Goal: Task Accomplishment & Management: Use online tool/utility

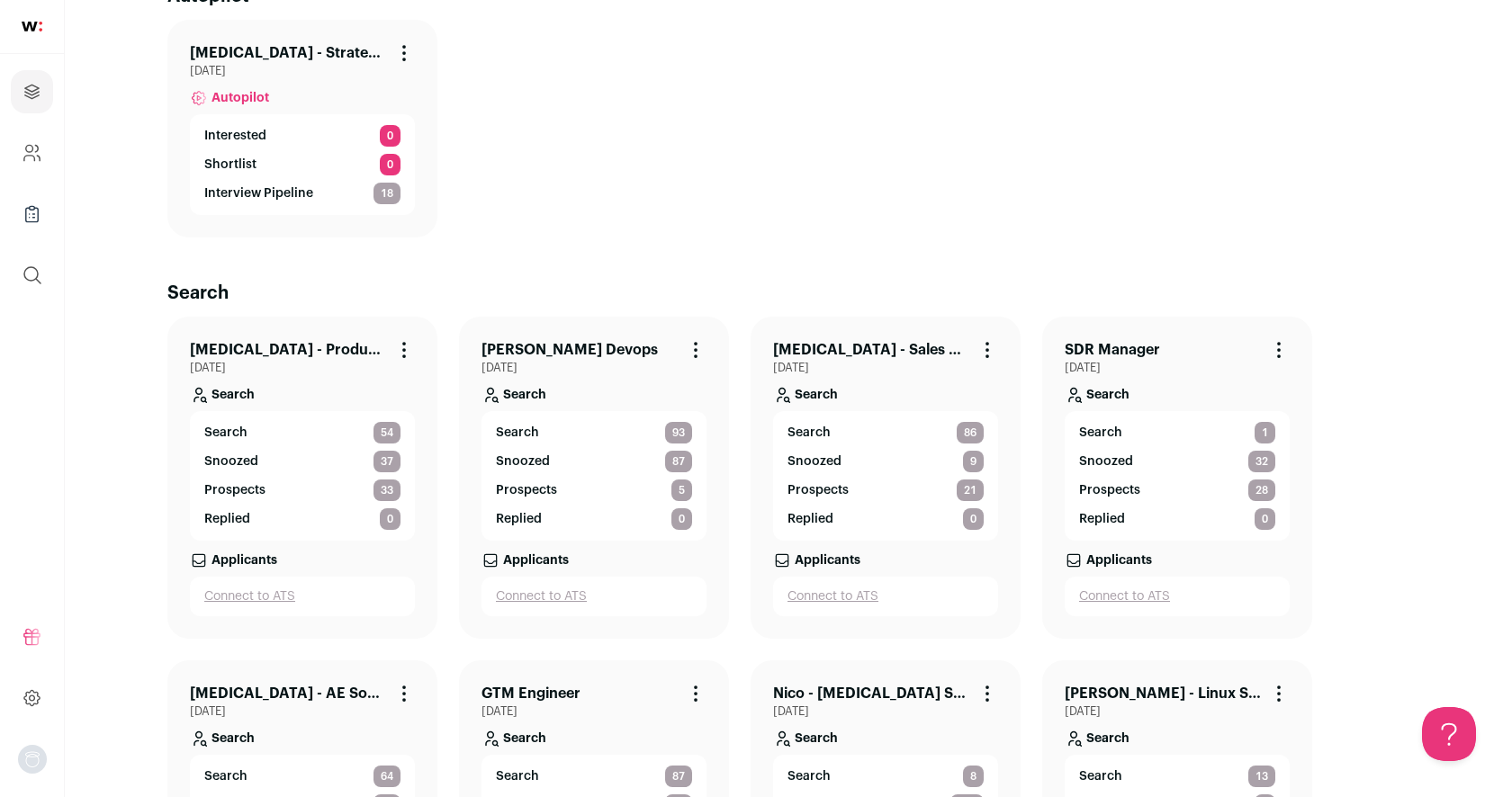
scroll to position [335, 0]
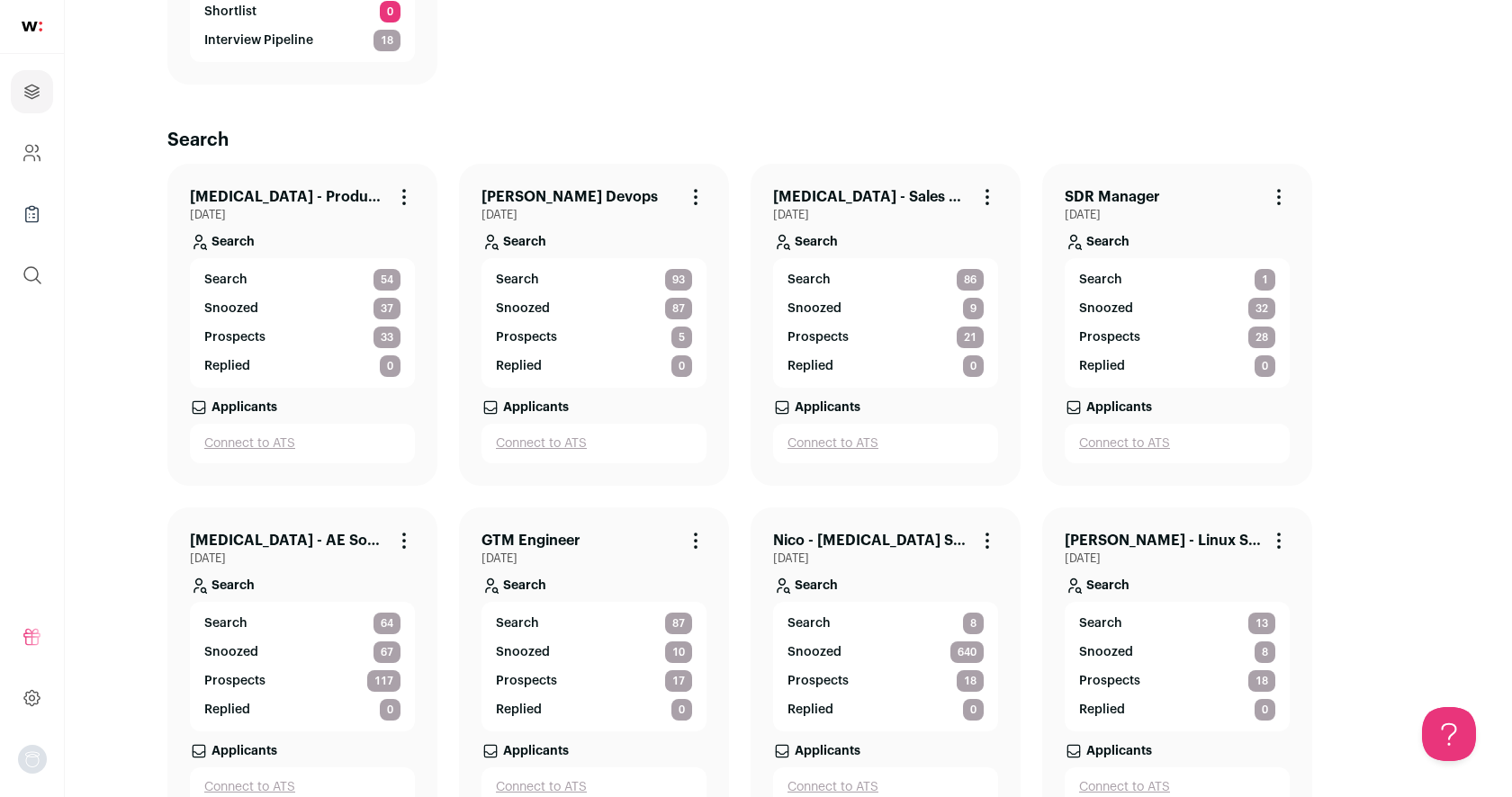
click at [888, 539] on link "Nico - [MEDICAL_DATA] Strategic AE" at bounding box center [870, 541] width 196 height 22
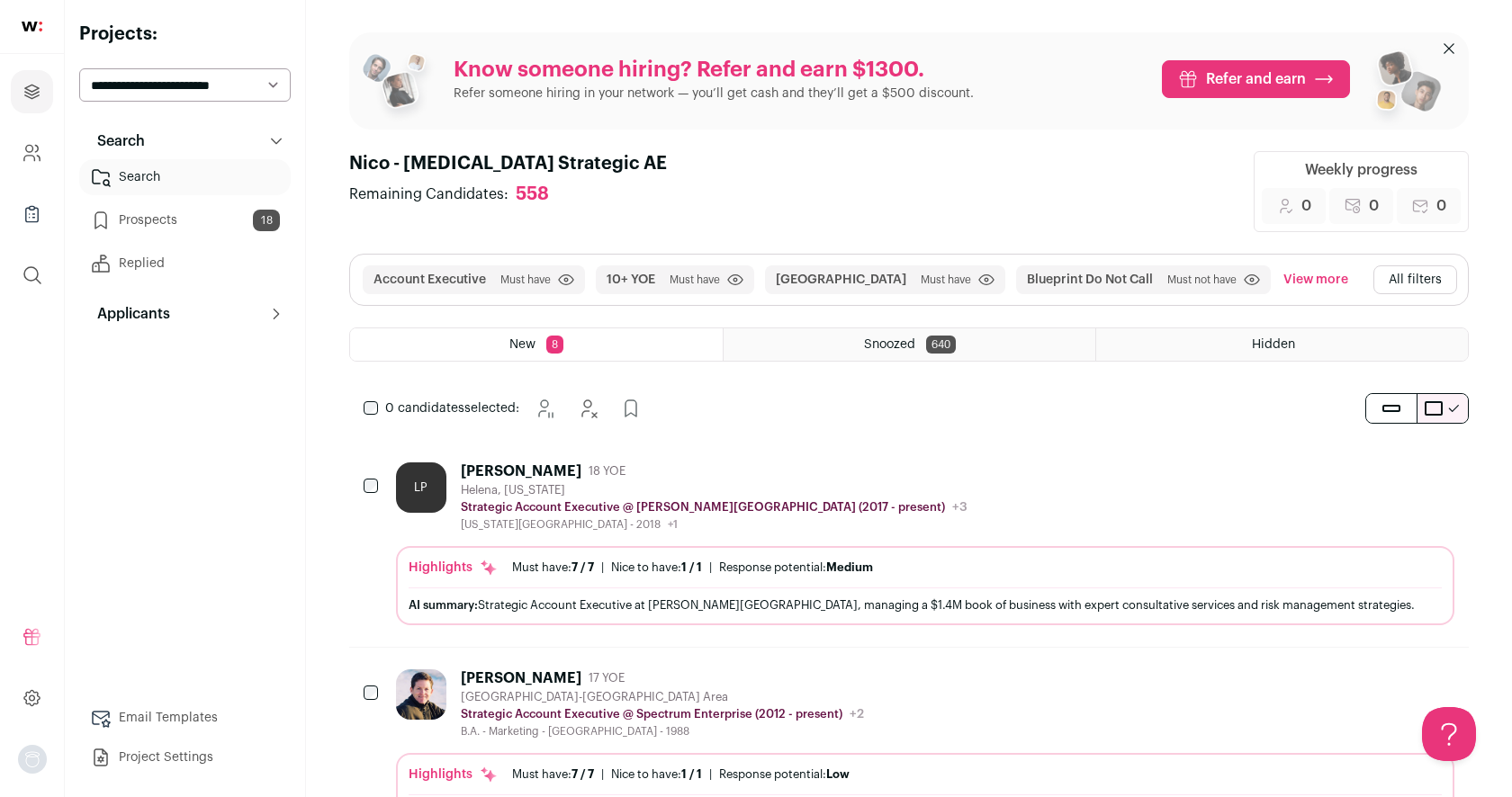
click at [1404, 276] on button "All filters" at bounding box center [1414, 279] width 83 height 28
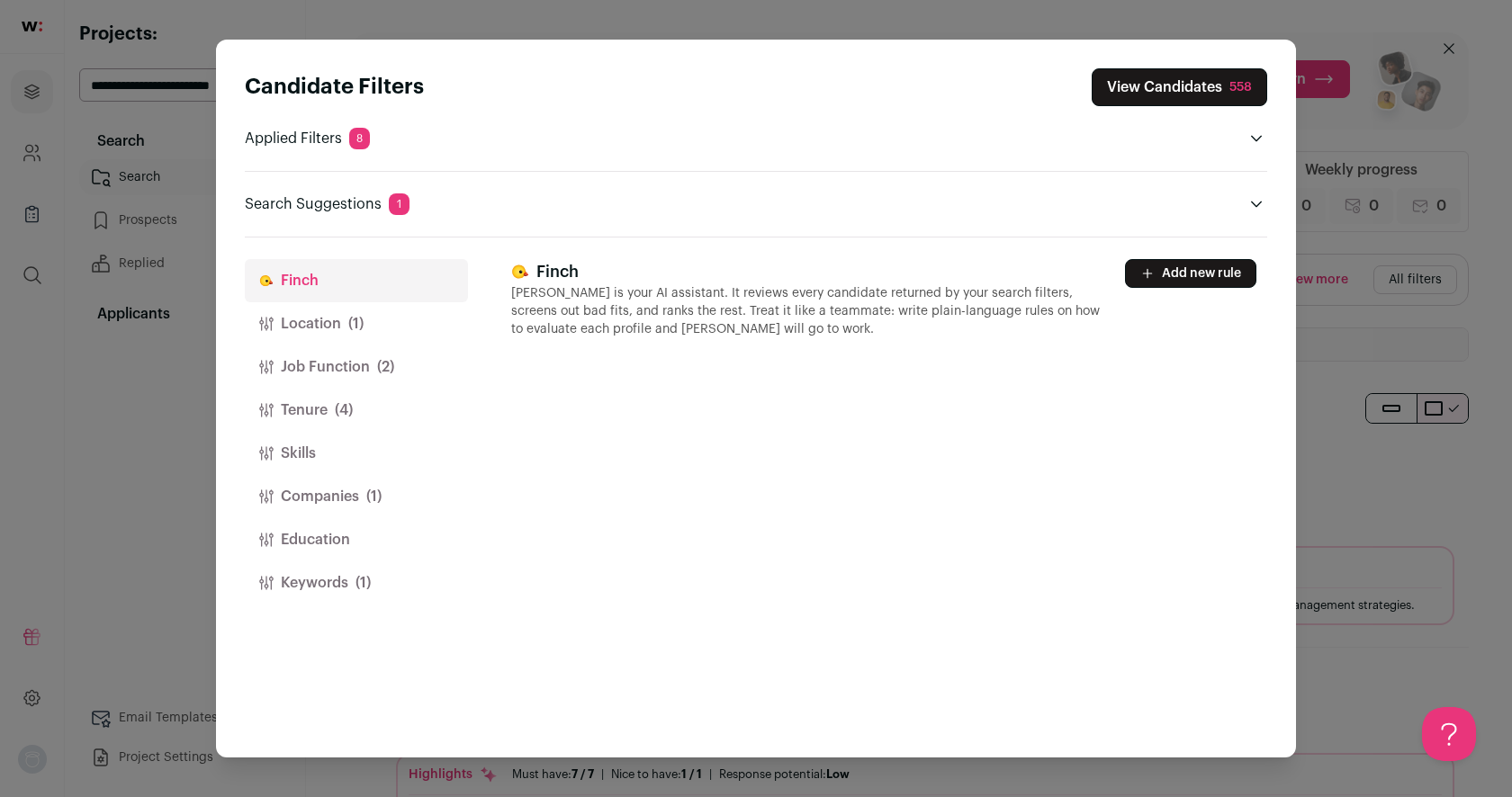
click at [359, 361] on button "Job Function (2)" at bounding box center [356, 366] width 223 height 43
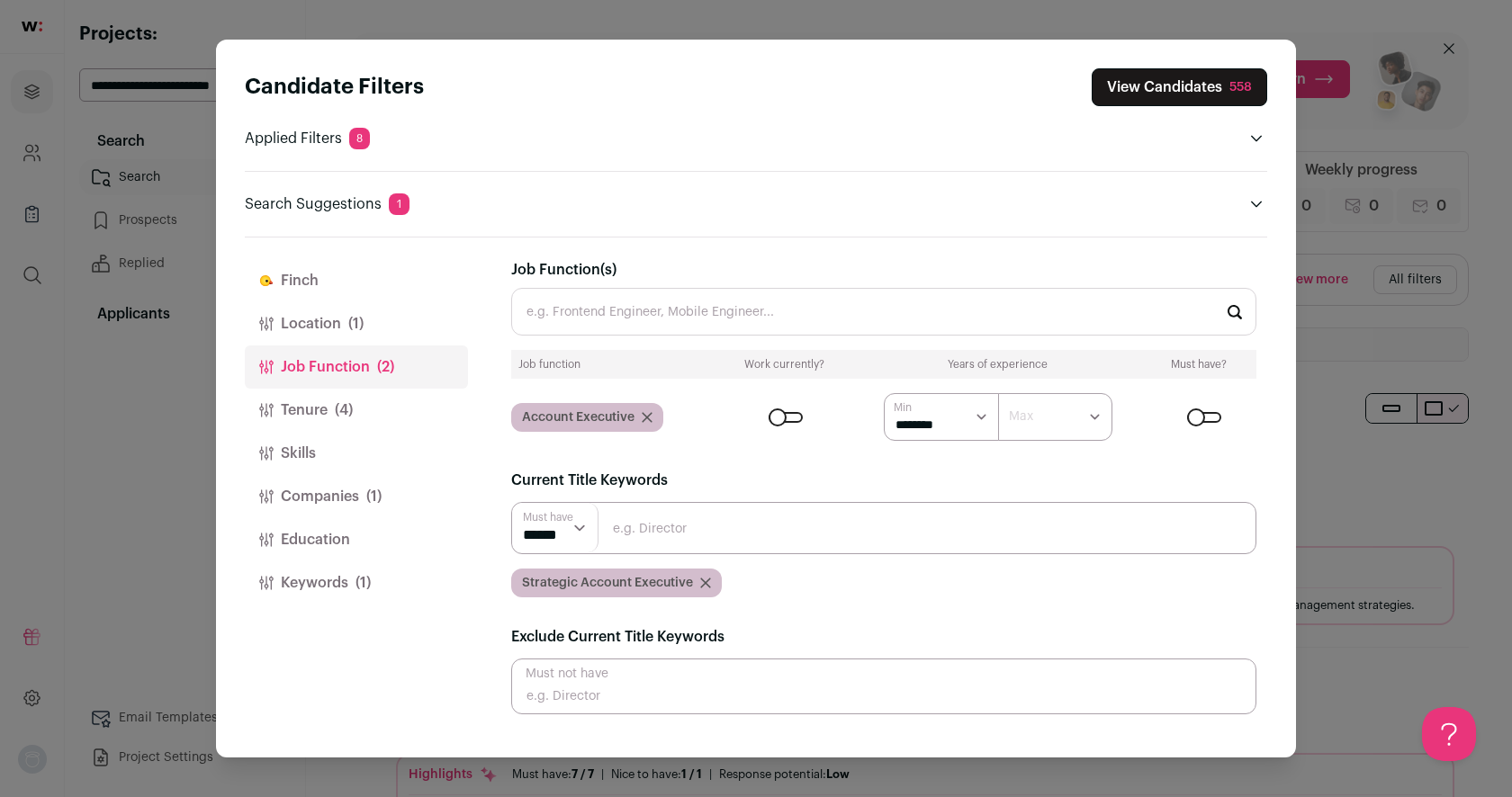
click at [593, 304] on input "Job Function(s)" at bounding box center [883, 312] width 745 height 48
type input "S"
click at [649, 417] on icon "Close modal via background" at bounding box center [647, 417] width 9 height 9
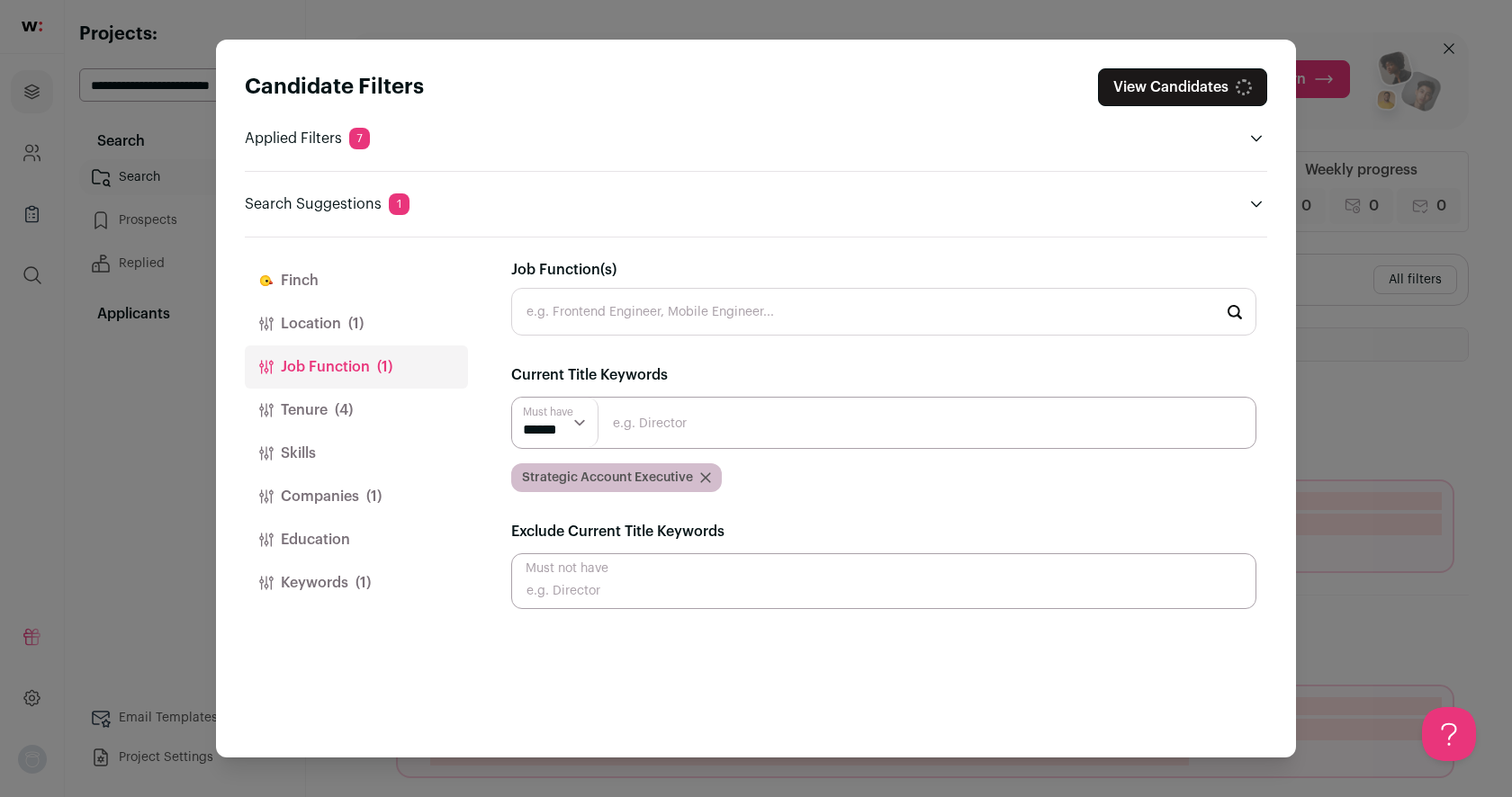
click at [667, 434] on input "Close modal via background" at bounding box center [883, 423] width 745 height 52
type input "Named Accounts"
click at [642, 425] on input "Close modal via background" at bounding box center [883, 423] width 745 height 52
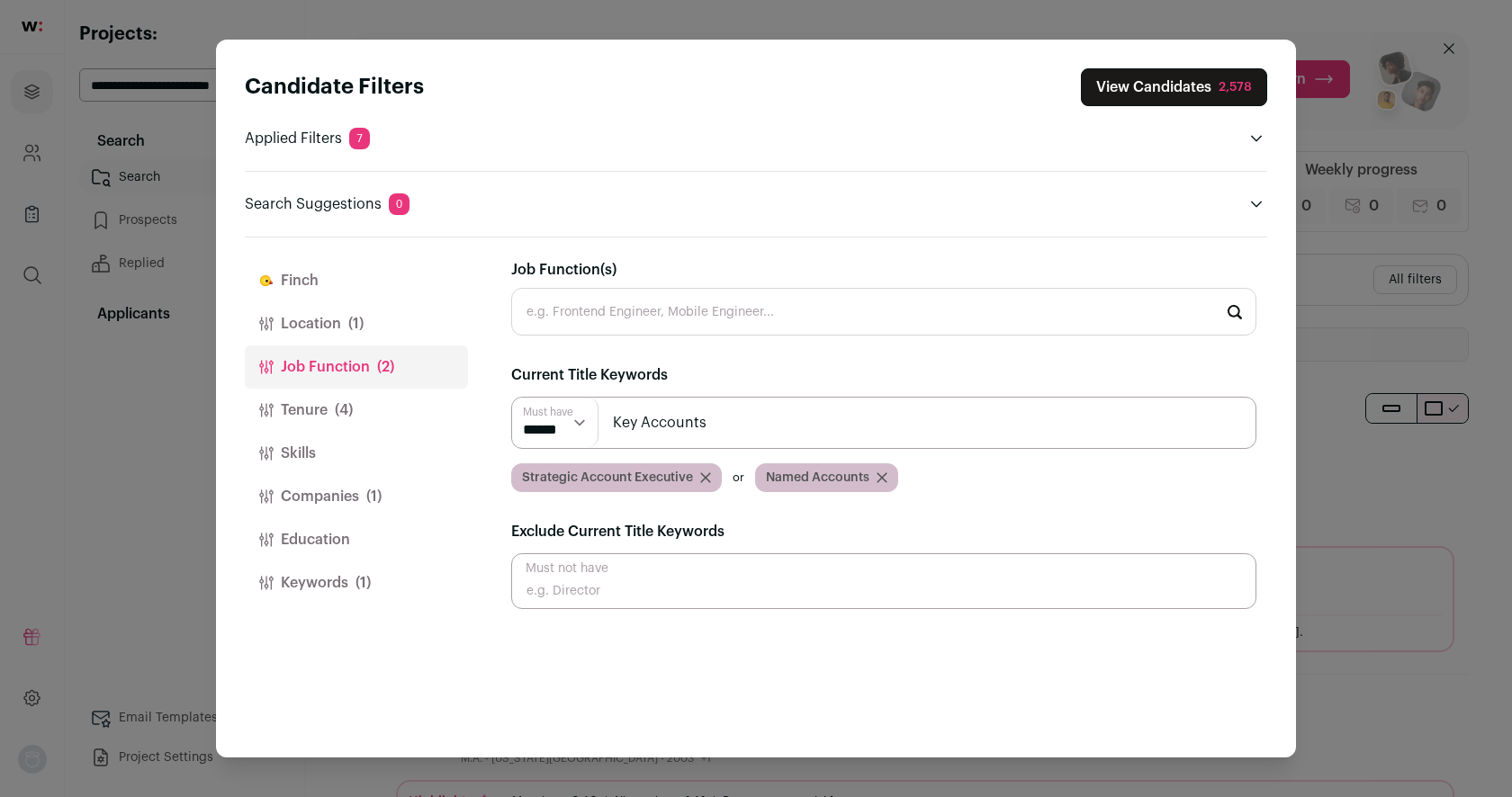
type input "Key Accounts"
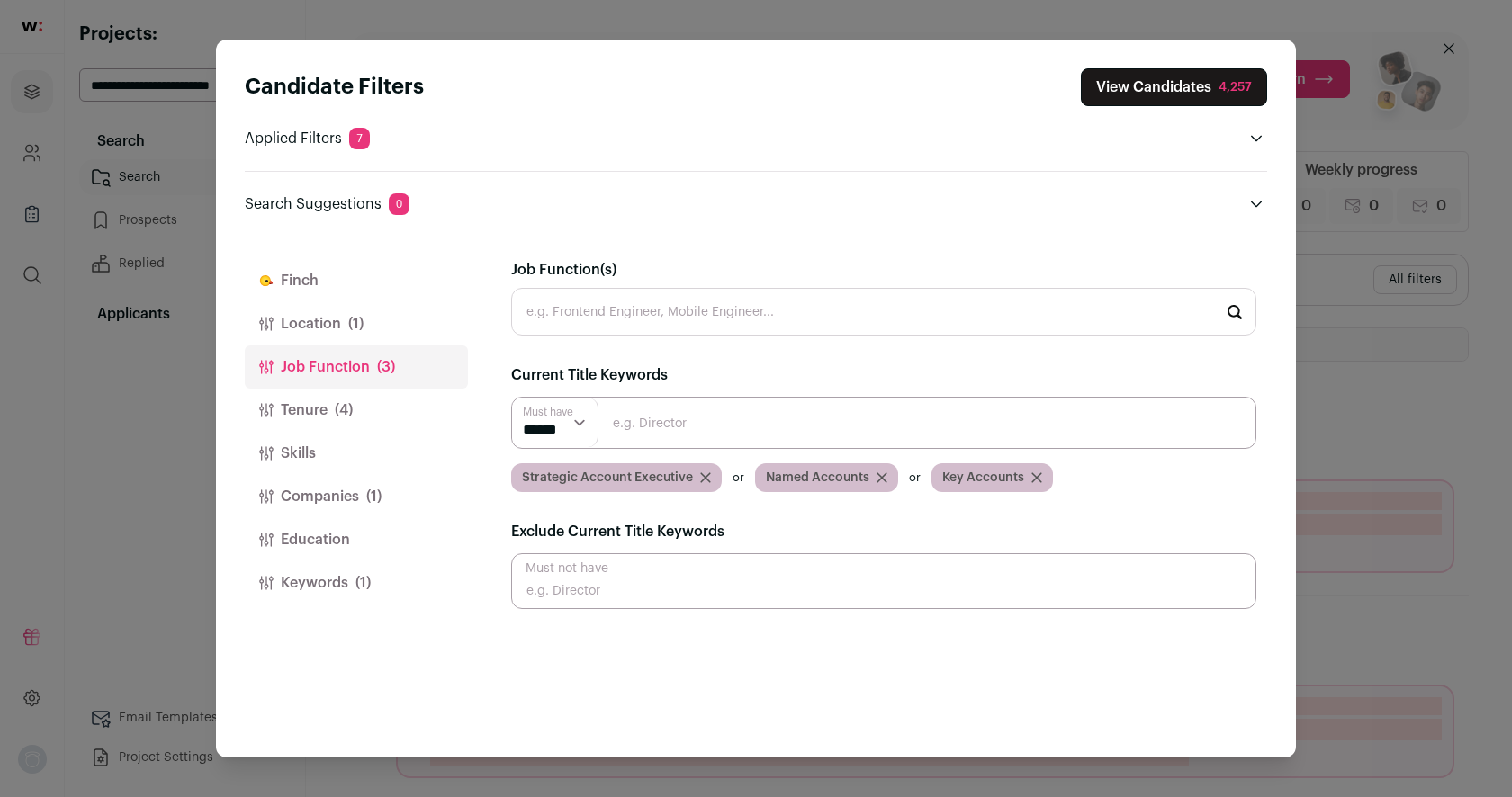
click at [1225, 81] on div "4,257" at bounding box center [1235, 88] width 33 height 18
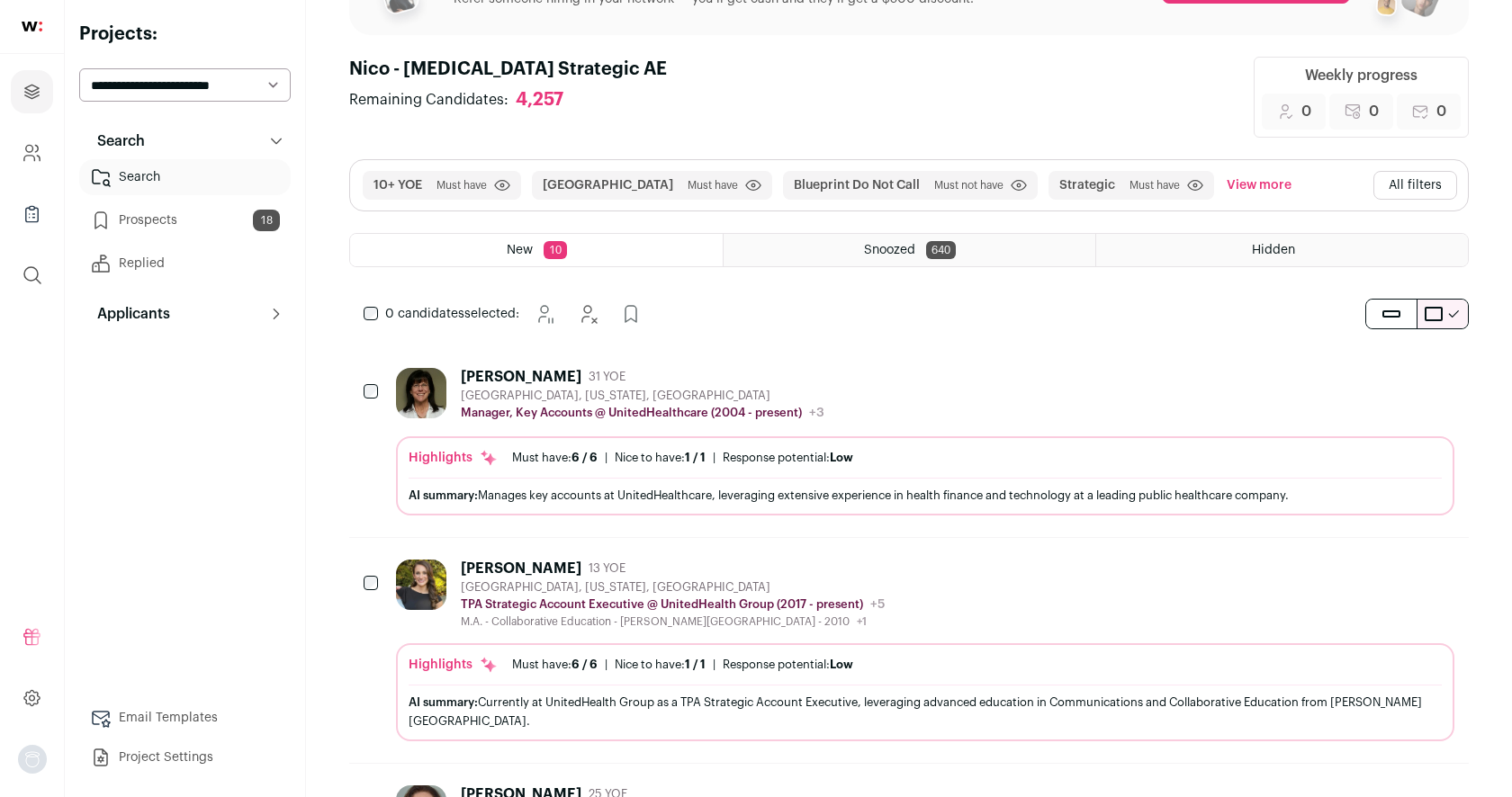
scroll to position [77, 0]
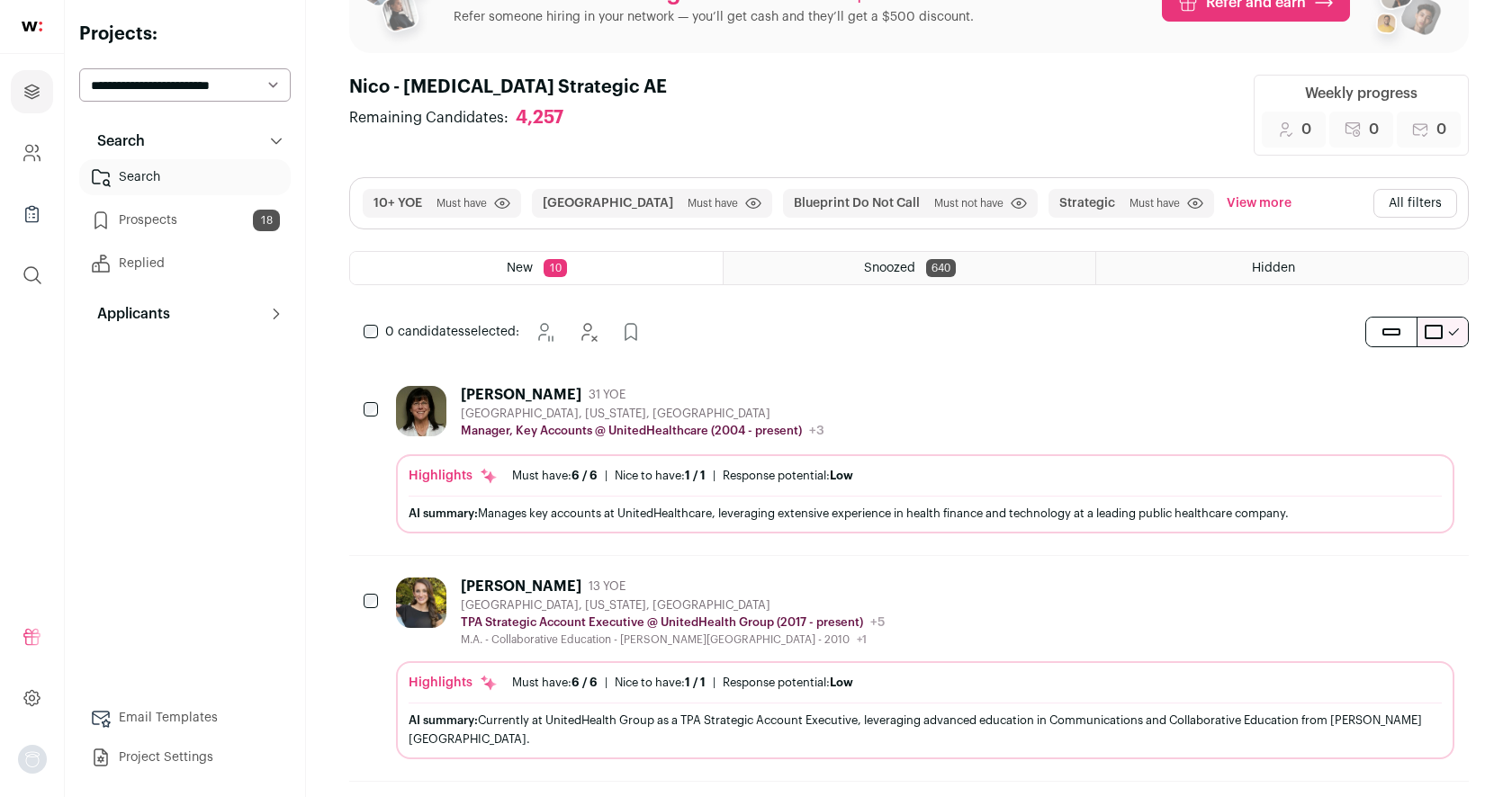
click at [1413, 198] on button "All filters" at bounding box center [1414, 202] width 83 height 28
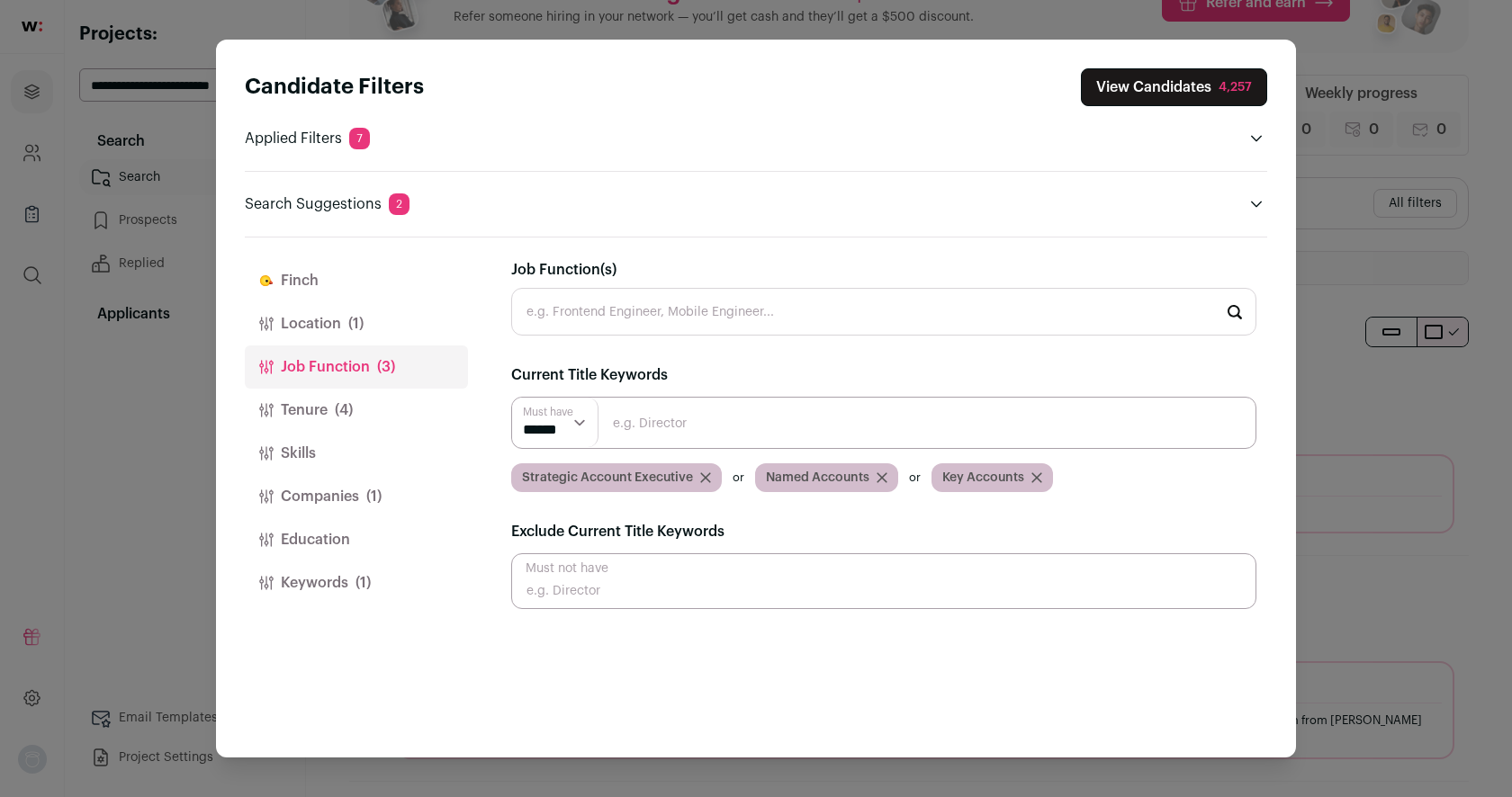
click at [329, 488] on button "Companies (1)" at bounding box center [356, 496] width 223 height 43
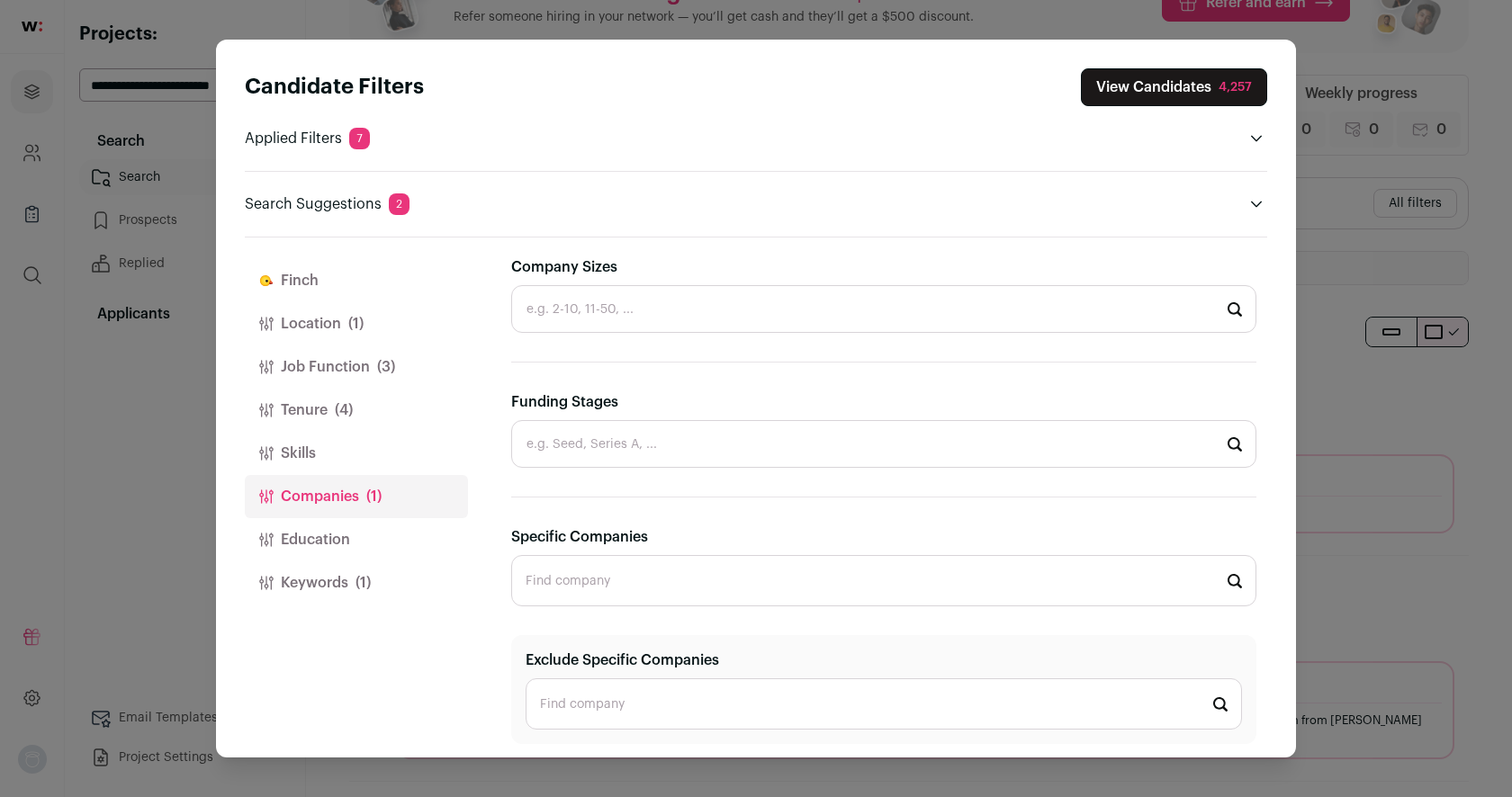
scroll to position [513, 0]
click at [586, 700] on input "Exclude Specific Companies" at bounding box center [883, 703] width 717 height 51
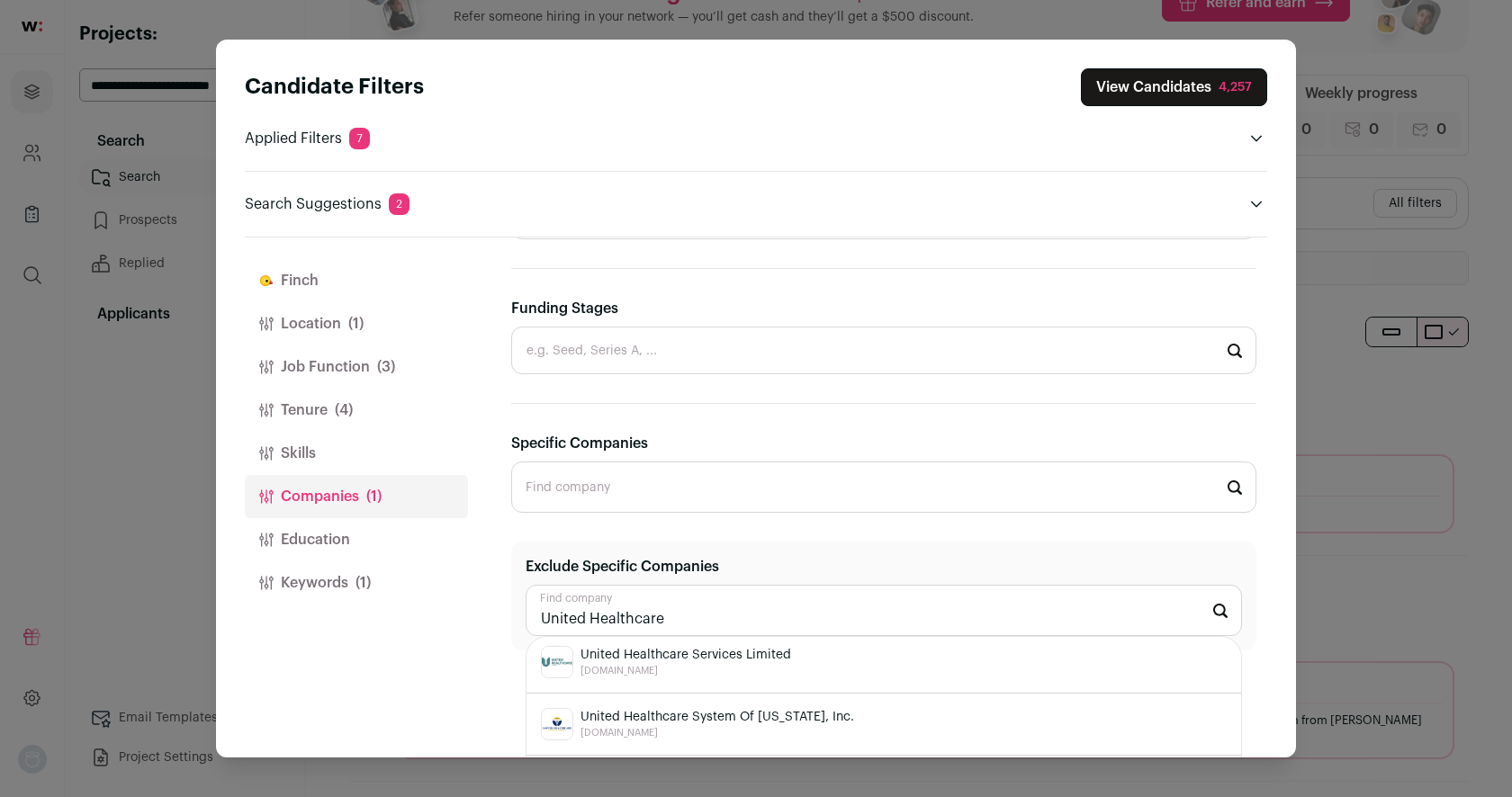
scroll to position [0, 0]
click at [657, 652] on span "United Healthcare Services Limited" at bounding box center [686, 661] width 211 height 18
type input "United Healthcare Services Limited [DOMAIN_NAME]"
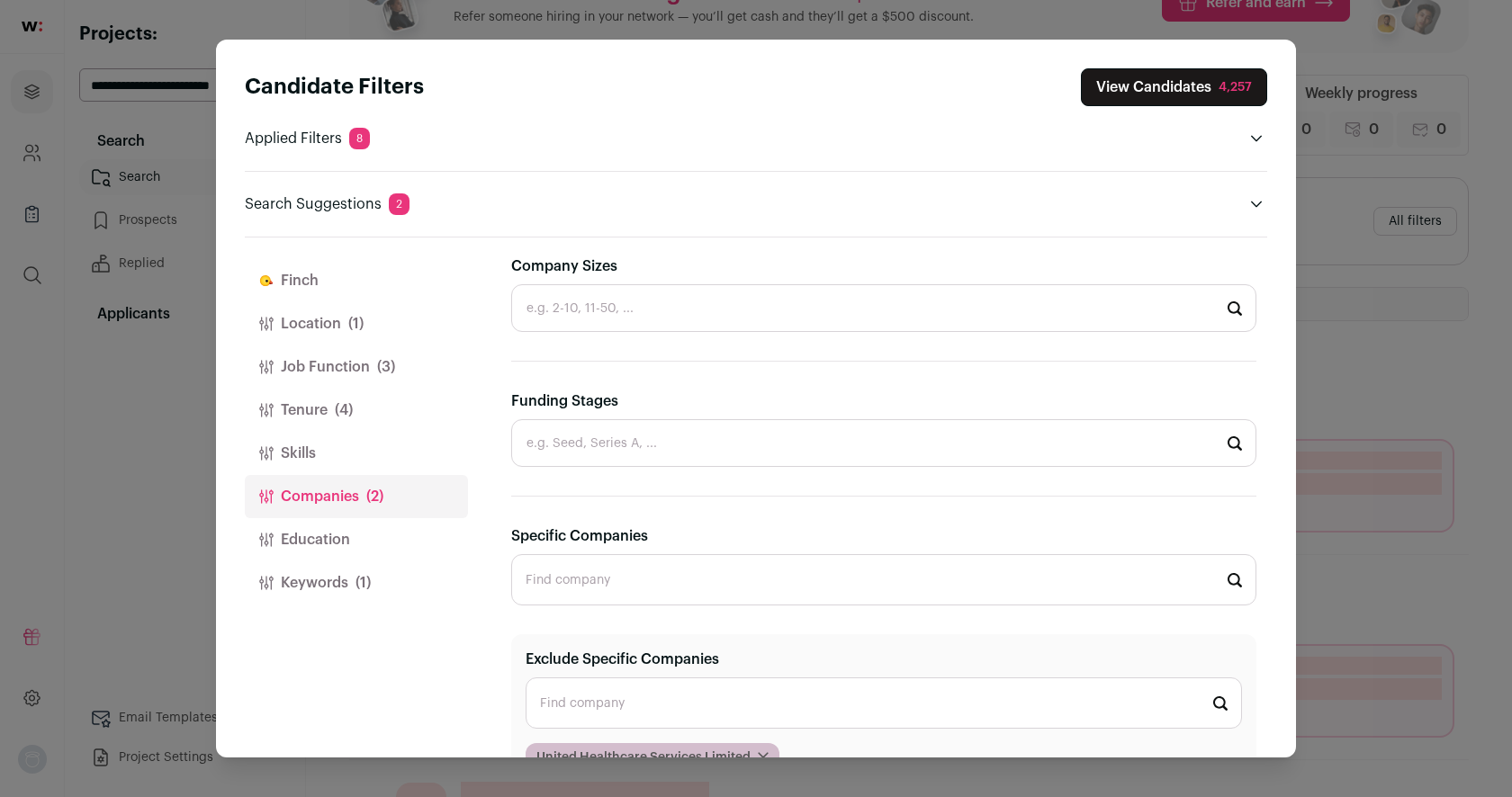
click at [1204, 90] on button "View Candidates 4,257" at bounding box center [1173, 87] width 186 height 38
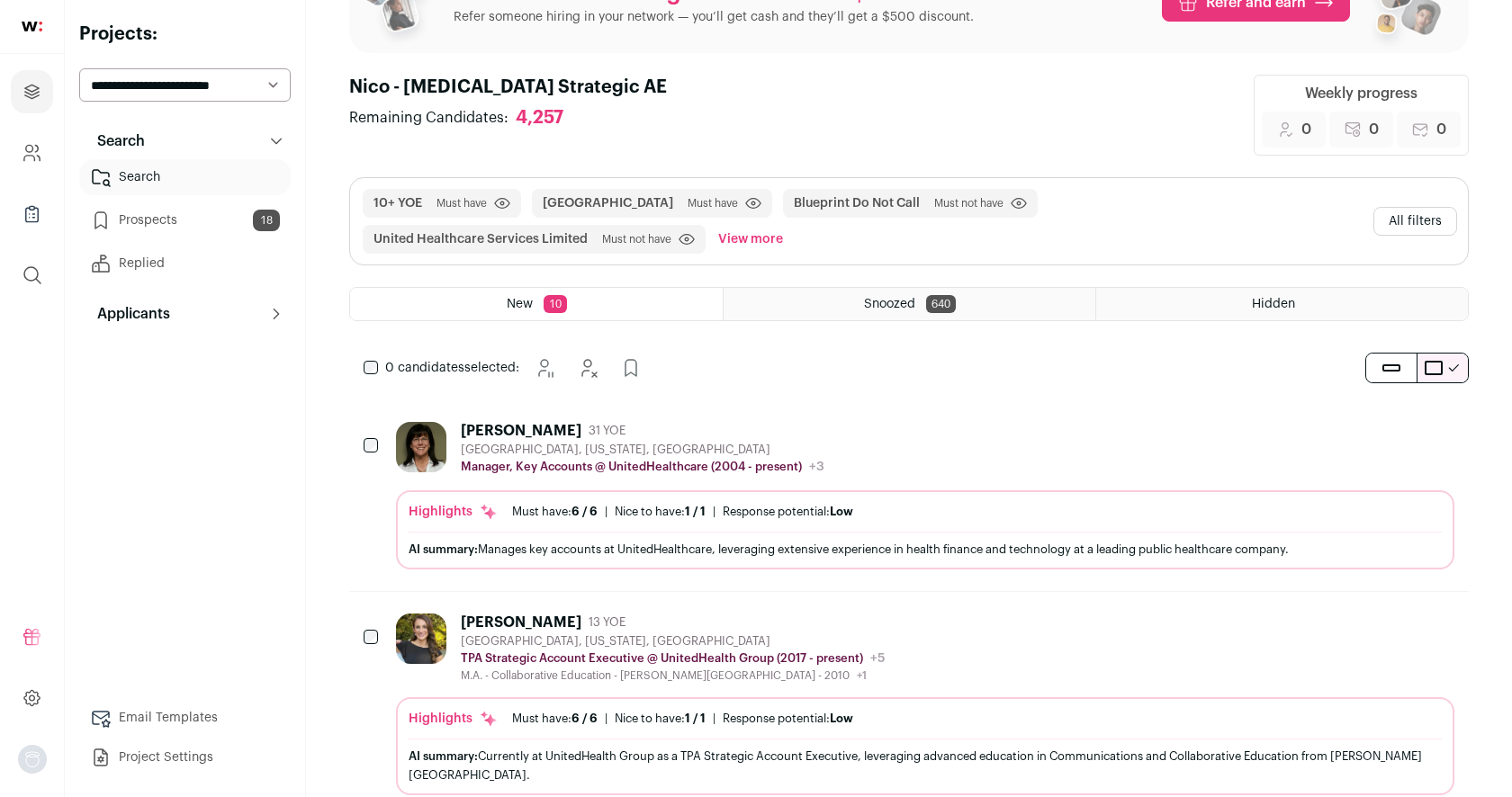
click at [1423, 218] on button "All filters" at bounding box center [1414, 221] width 83 height 28
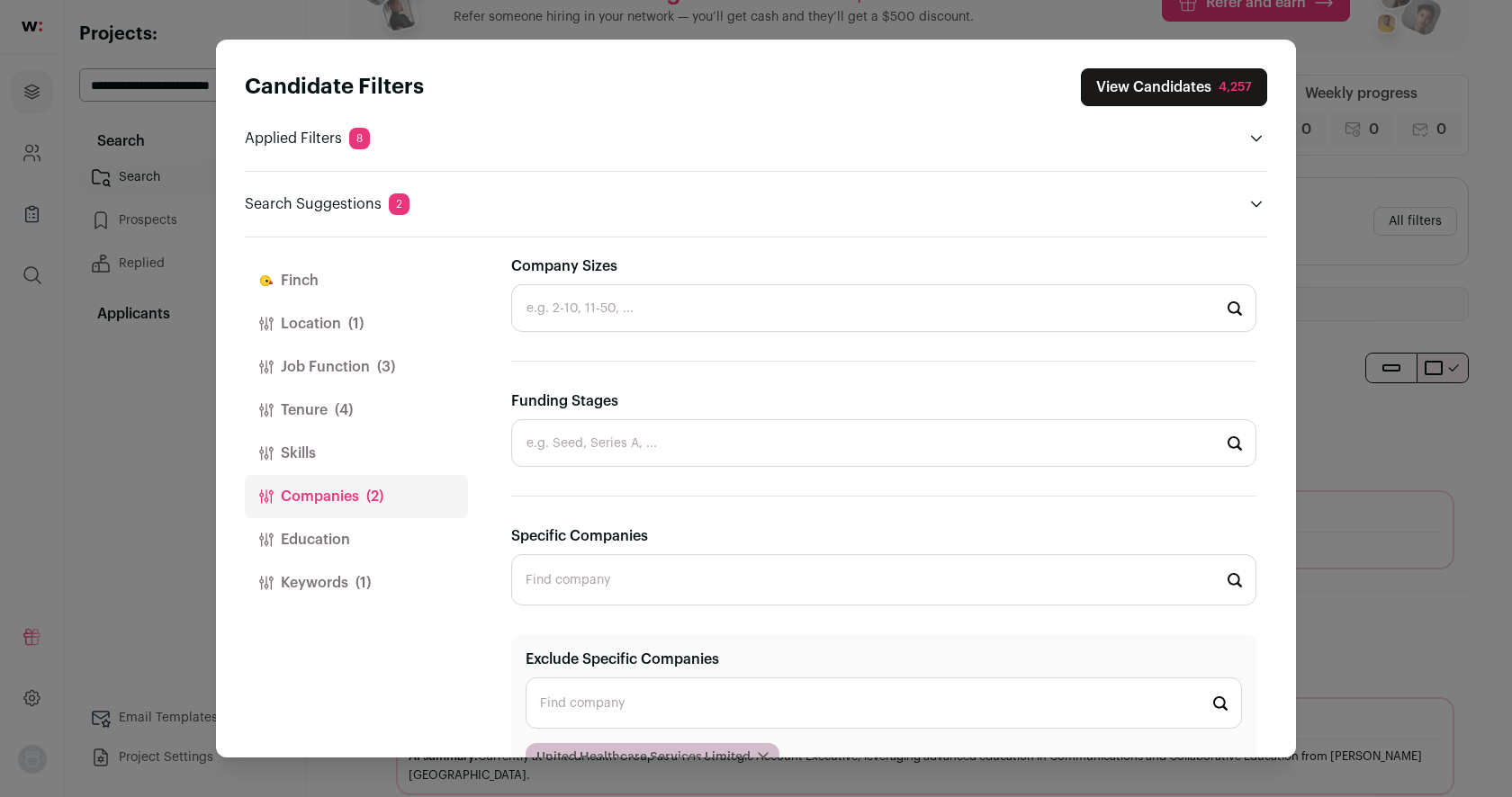
scroll to position [556, 0]
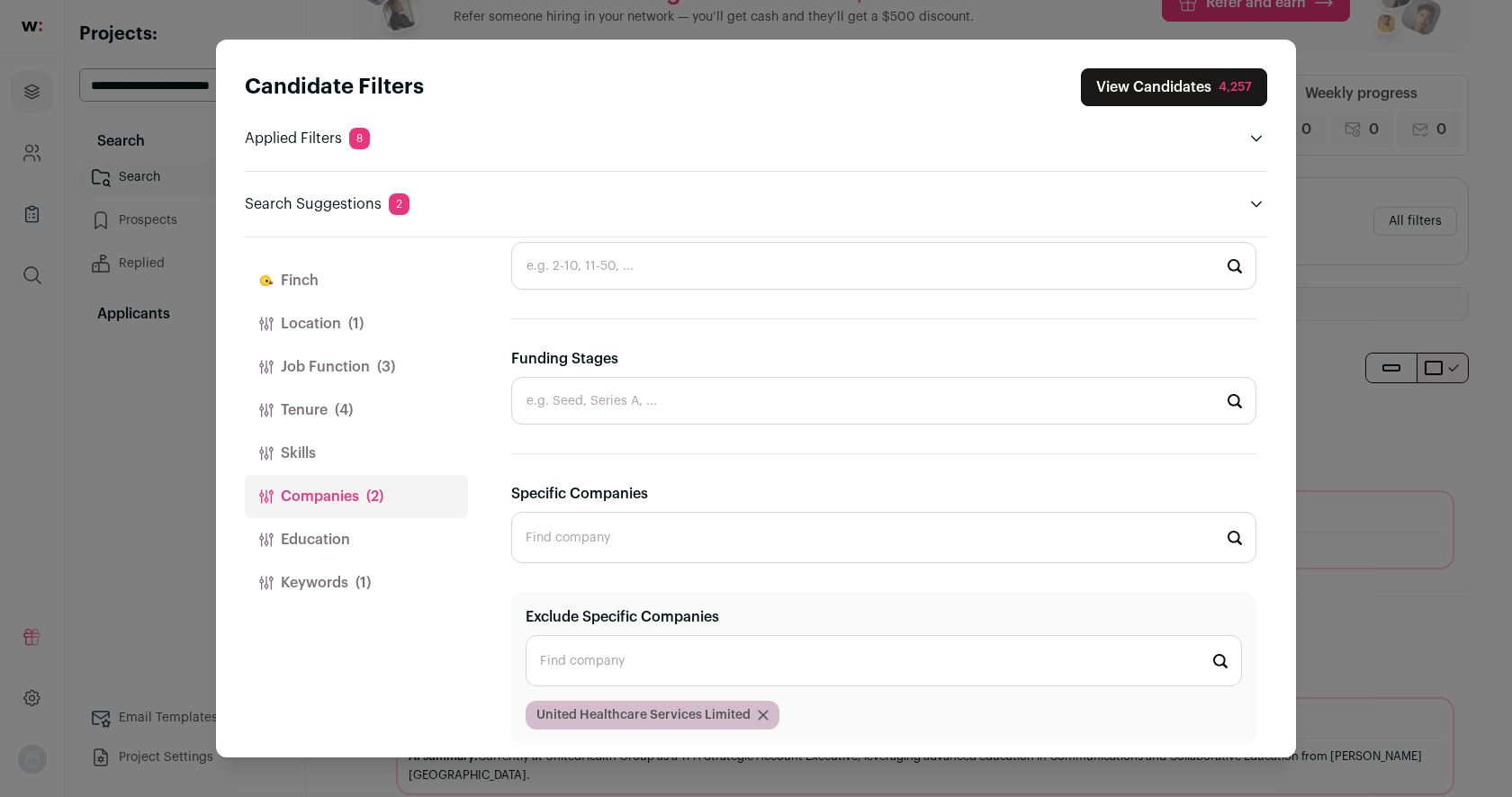
click at [560, 660] on input "Exclude Specific Companies" at bounding box center [883, 661] width 717 height 51
drag, startPoint x: 579, startPoint y: 664, endPoint x: 497, endPoint y: 664, distance: 82.0
click at [497, 664] on div "[PERSON_NAME] Location (1) Job Function (3) Tenure (4) Skills Companies (2) Edu…" at bounding box center [755, 497] width 1022 height 519
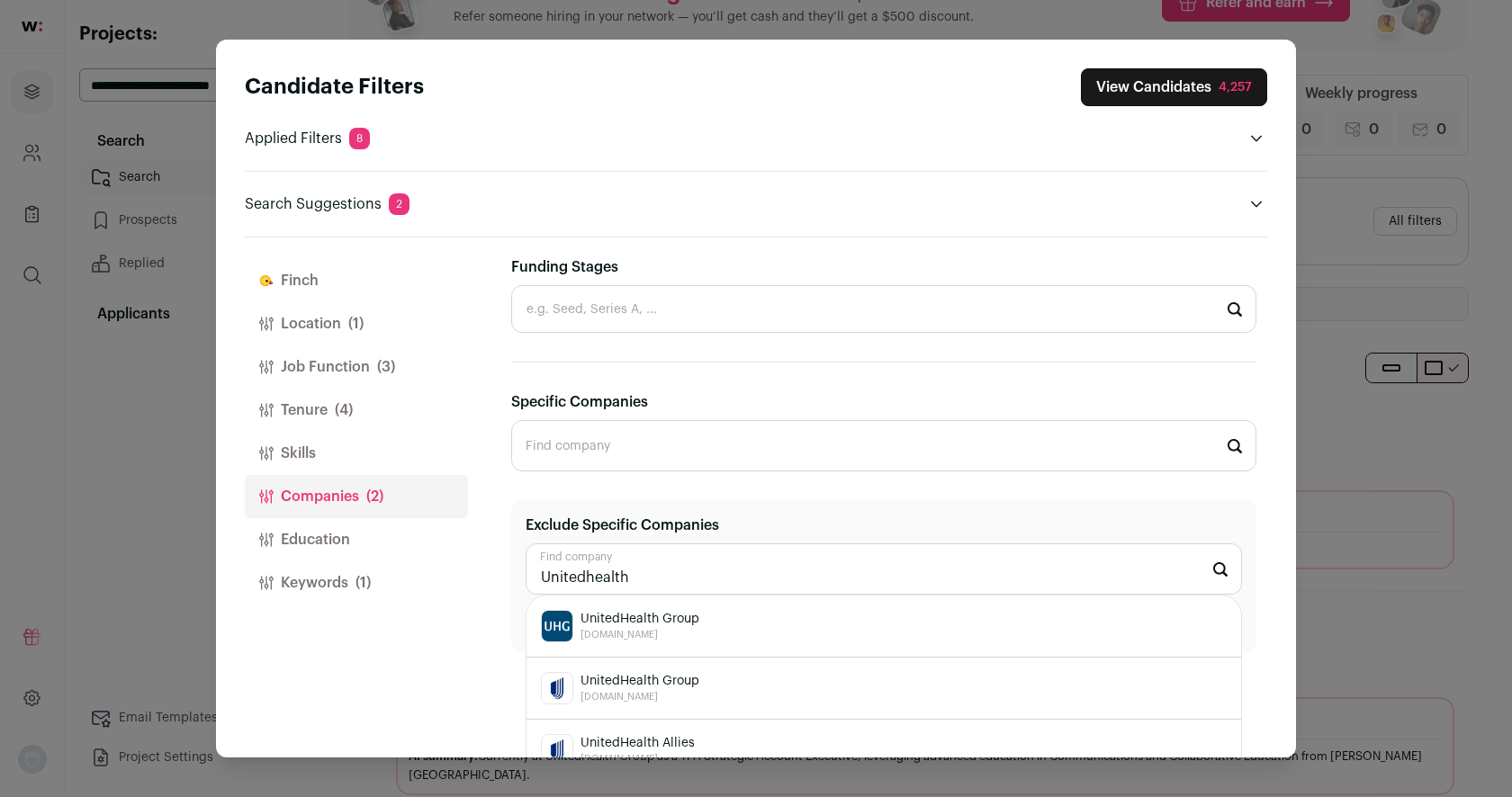
scroll to position [663, 0]
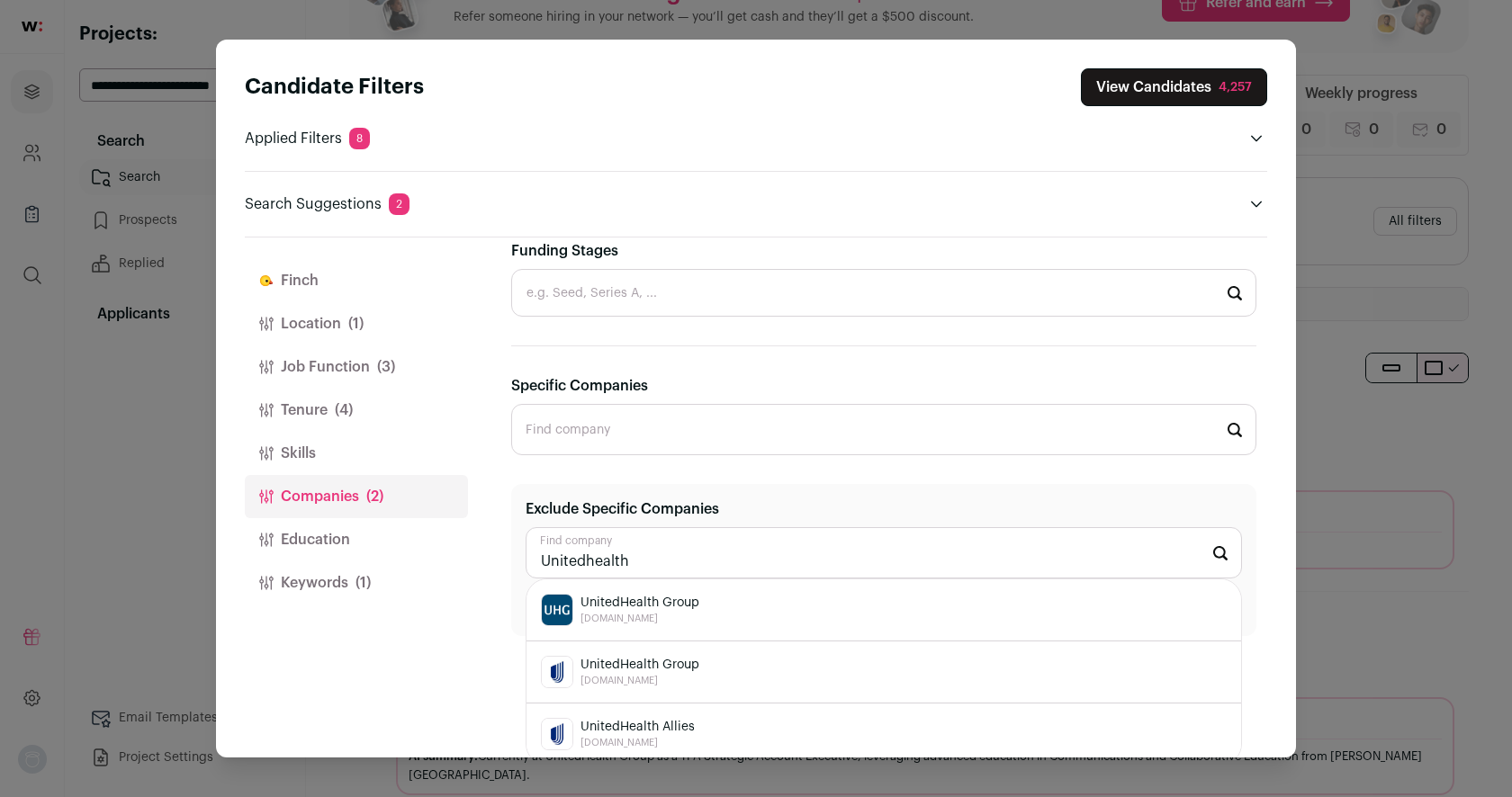
click at [634, 611] on span "[DOMAIN_NAME]" at bounding box center [640, 619] width 119 height 15
type input "UnitedHealth Group [DOMAIN_NAME]"
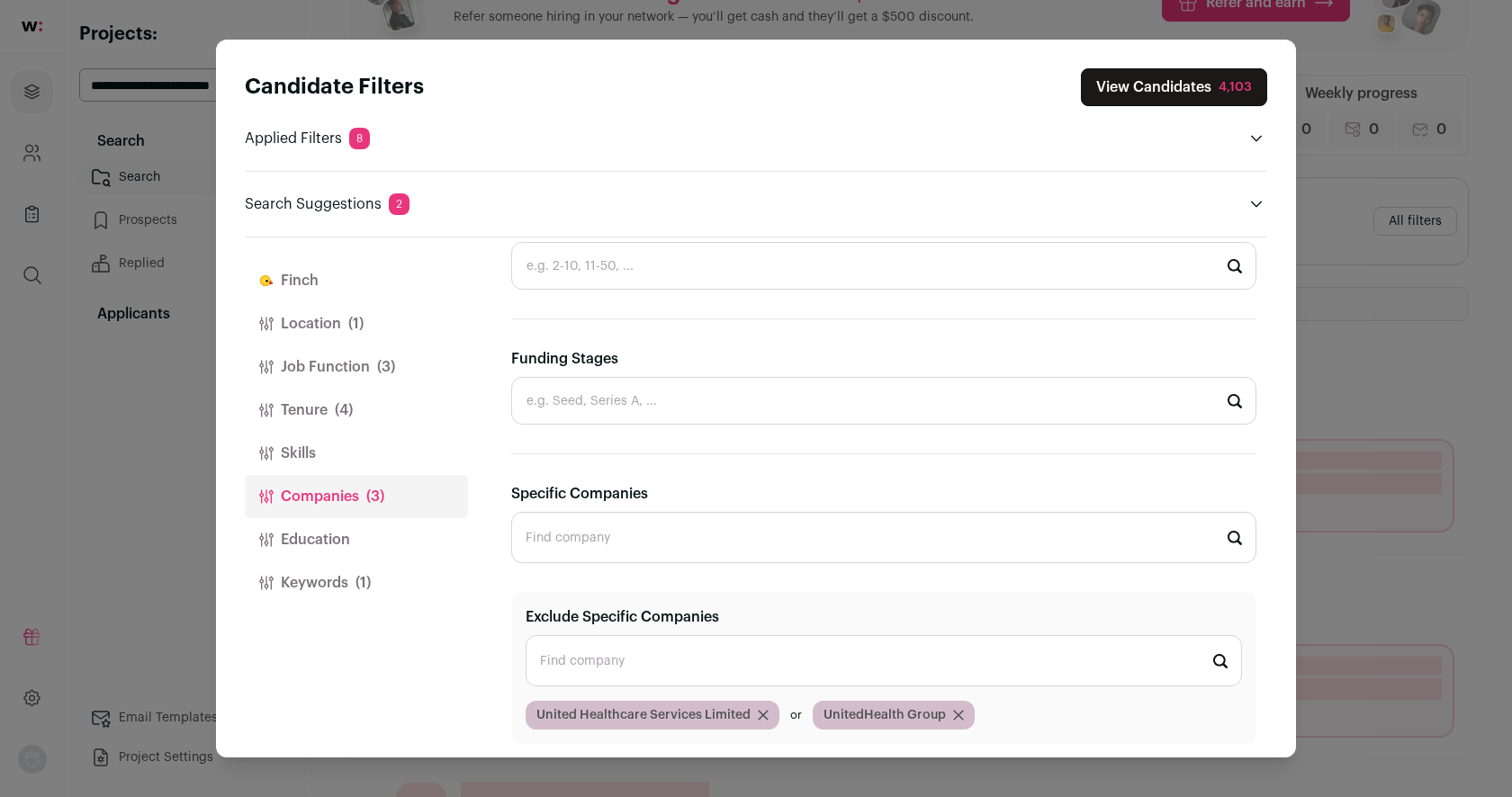
click at [1170, 90] on button "View Candidates 4,103" at bounding box center [1173, 87] width 186 height 38
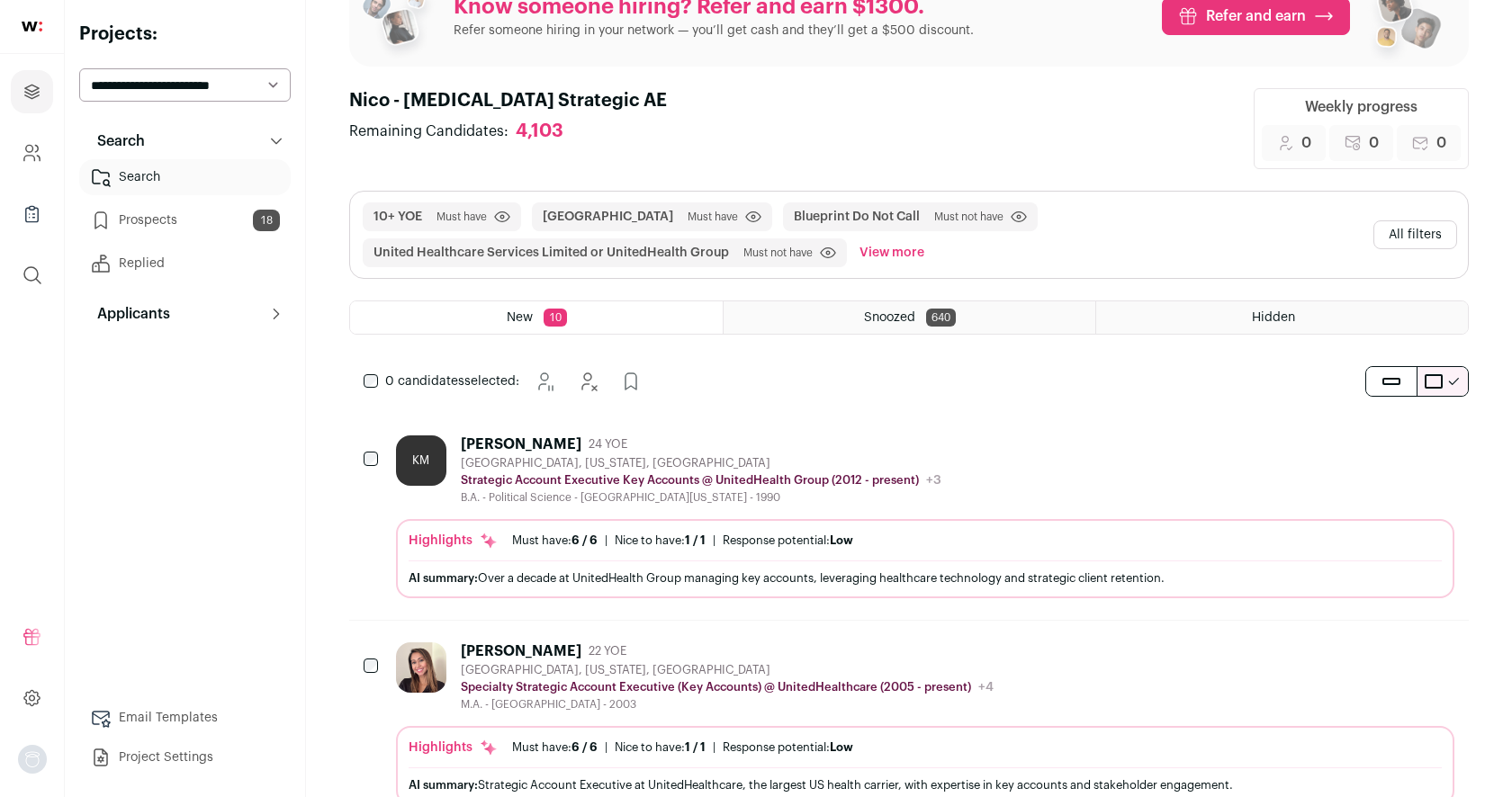
scroll to position [0, 0]
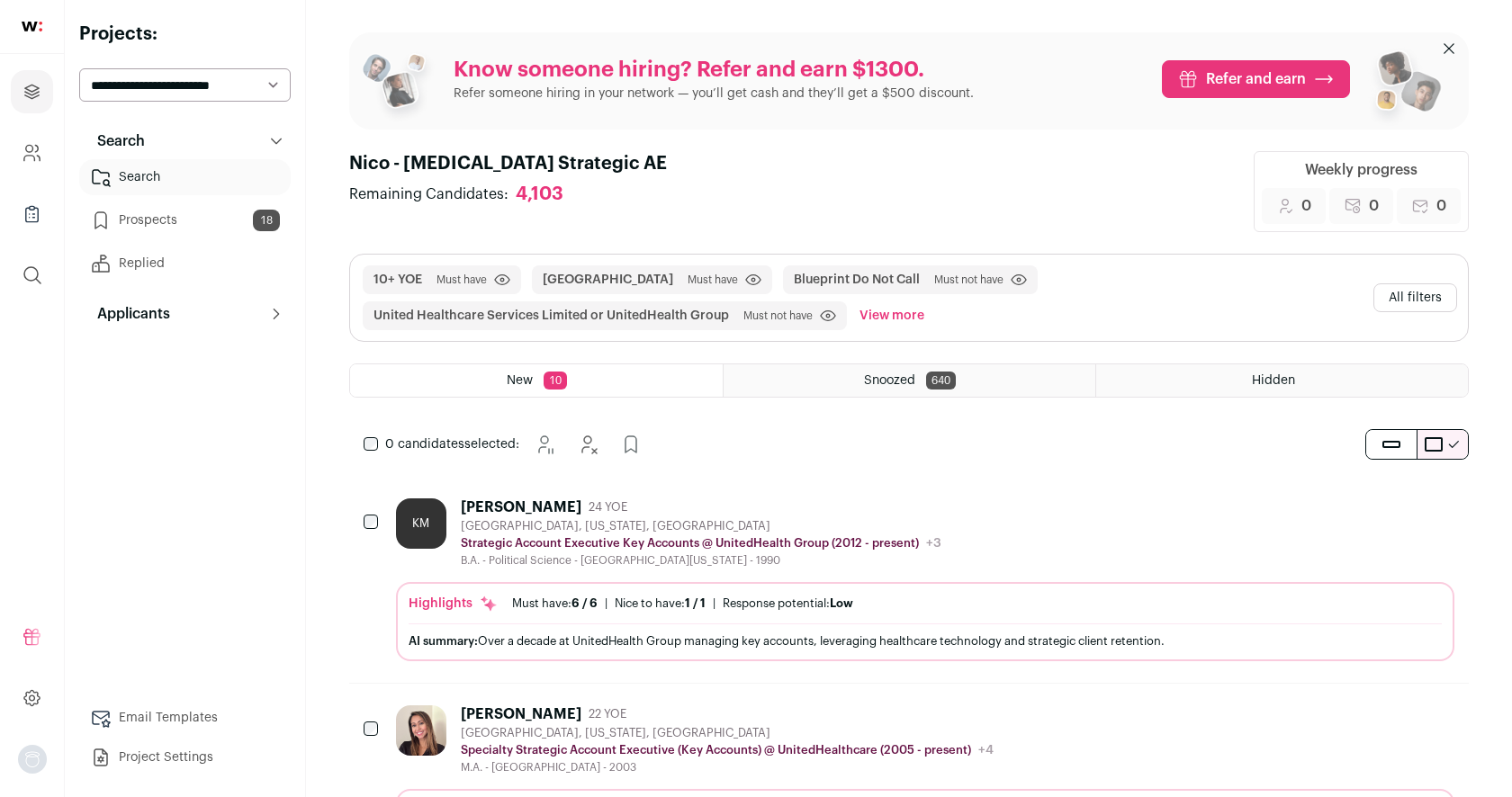
click at [1436, 284] on button "All filters" at bounding box center [1414, 297] width 83 height 28
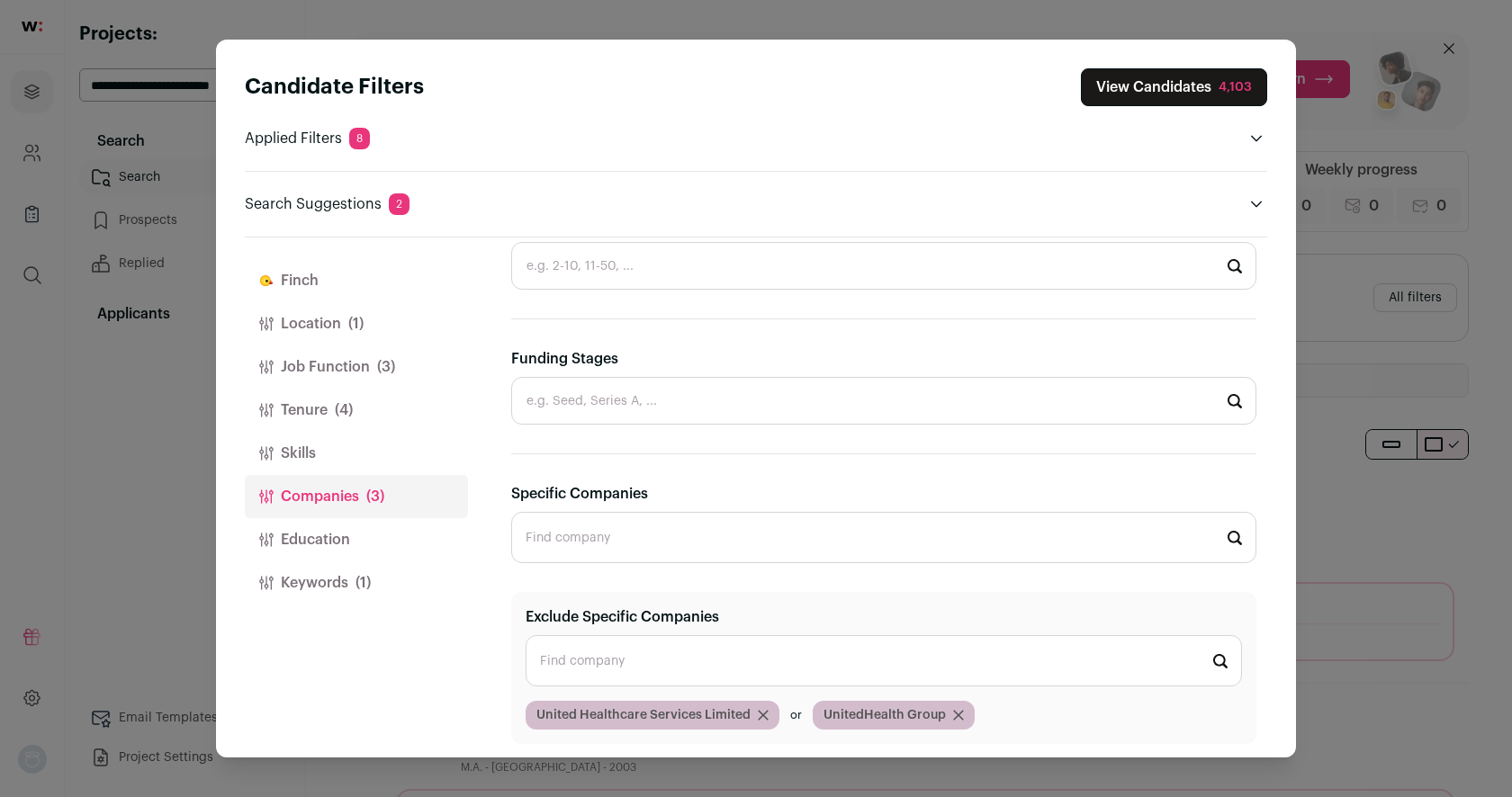
click at [765, 711] on icon "Close modal via background" at bounding box center [763, 716] width 11 height 11
click at [1176, 79] on button "View Candidates 4,103" at bounding box center [1173, 87] width 186 height 38
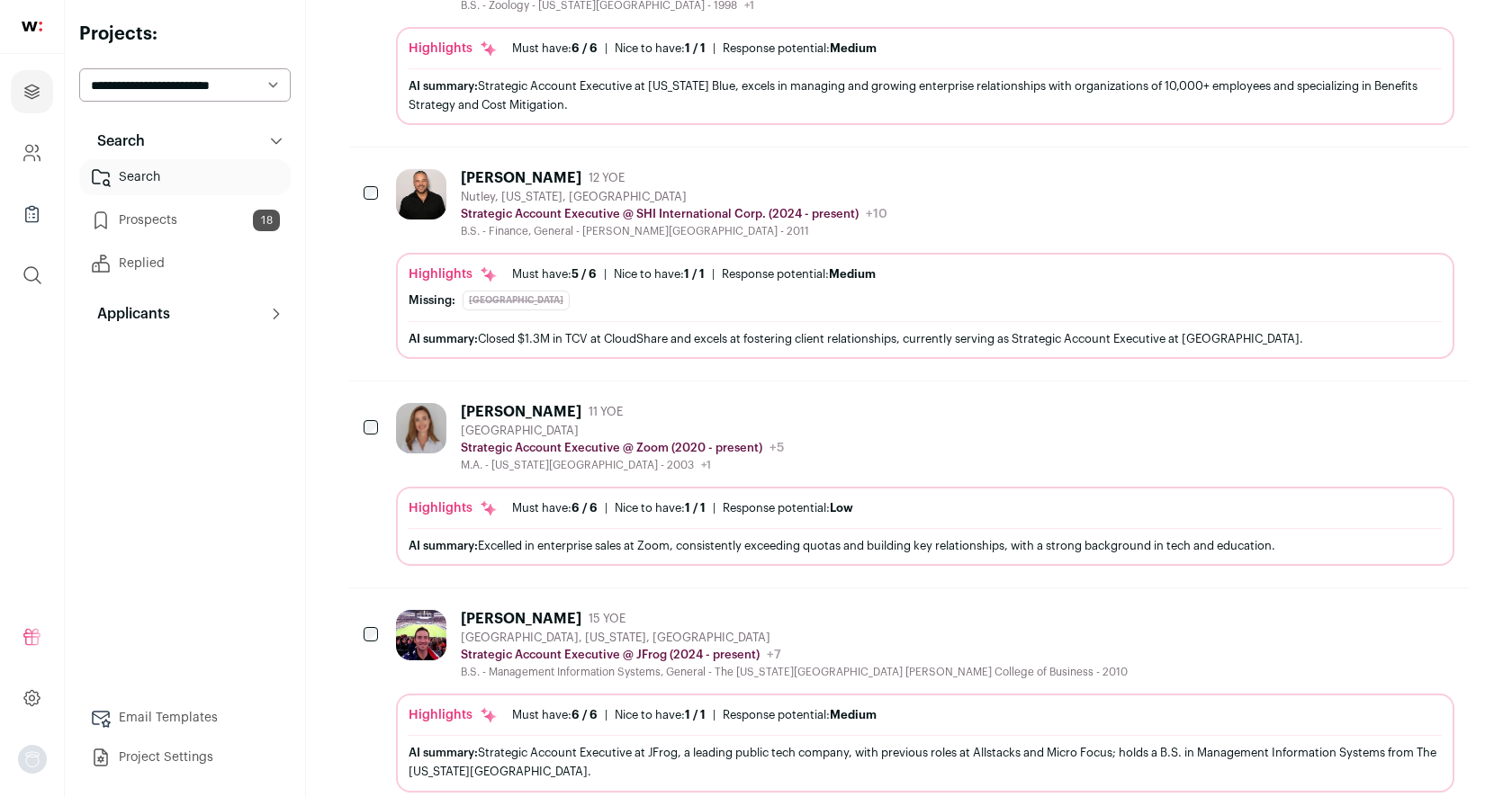
scroll to position [995, 0]
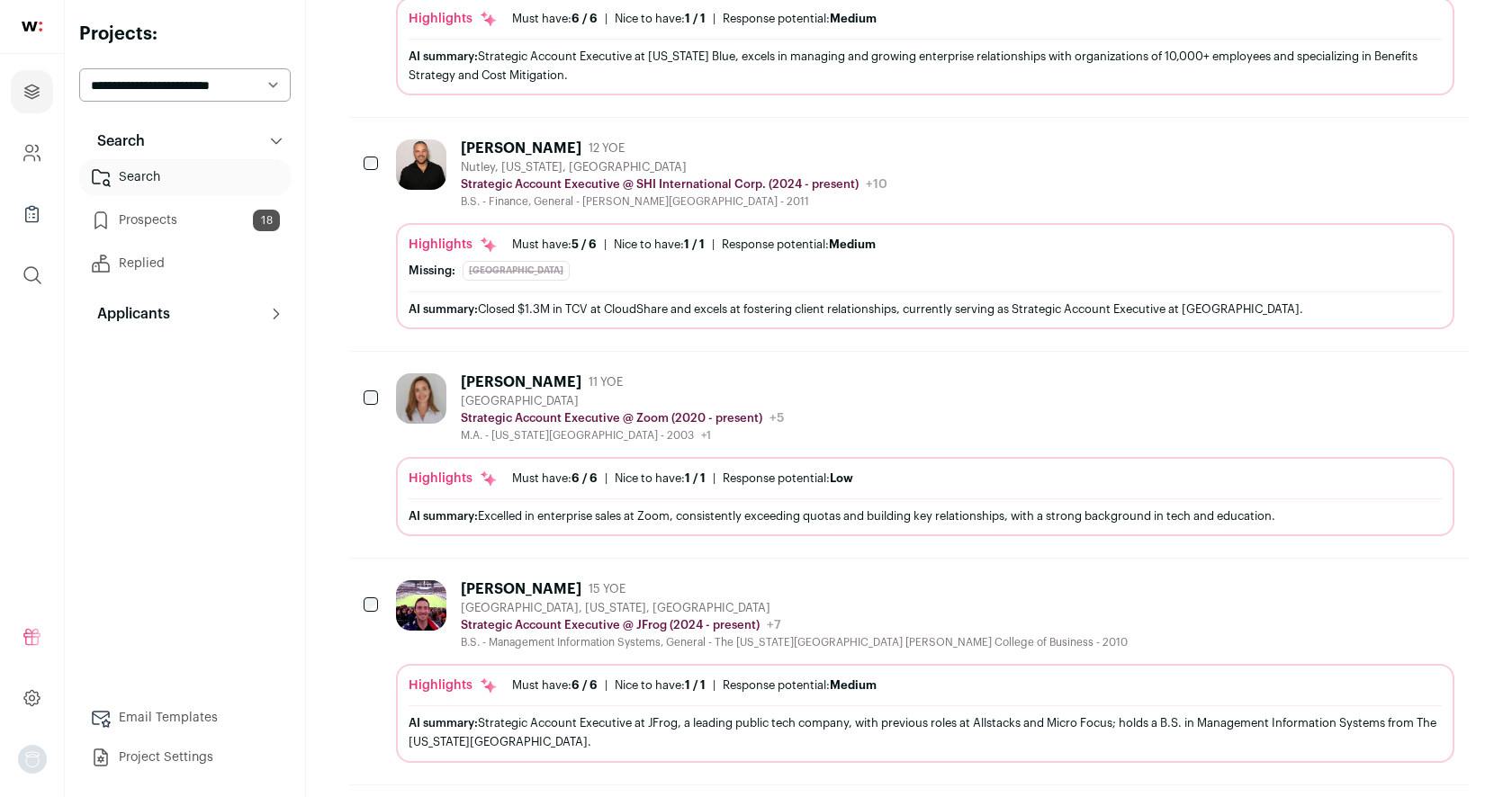
click at [517, 373] on div "[PERSON_NAME]" at bounding box center [521, 382] width 121 height 18
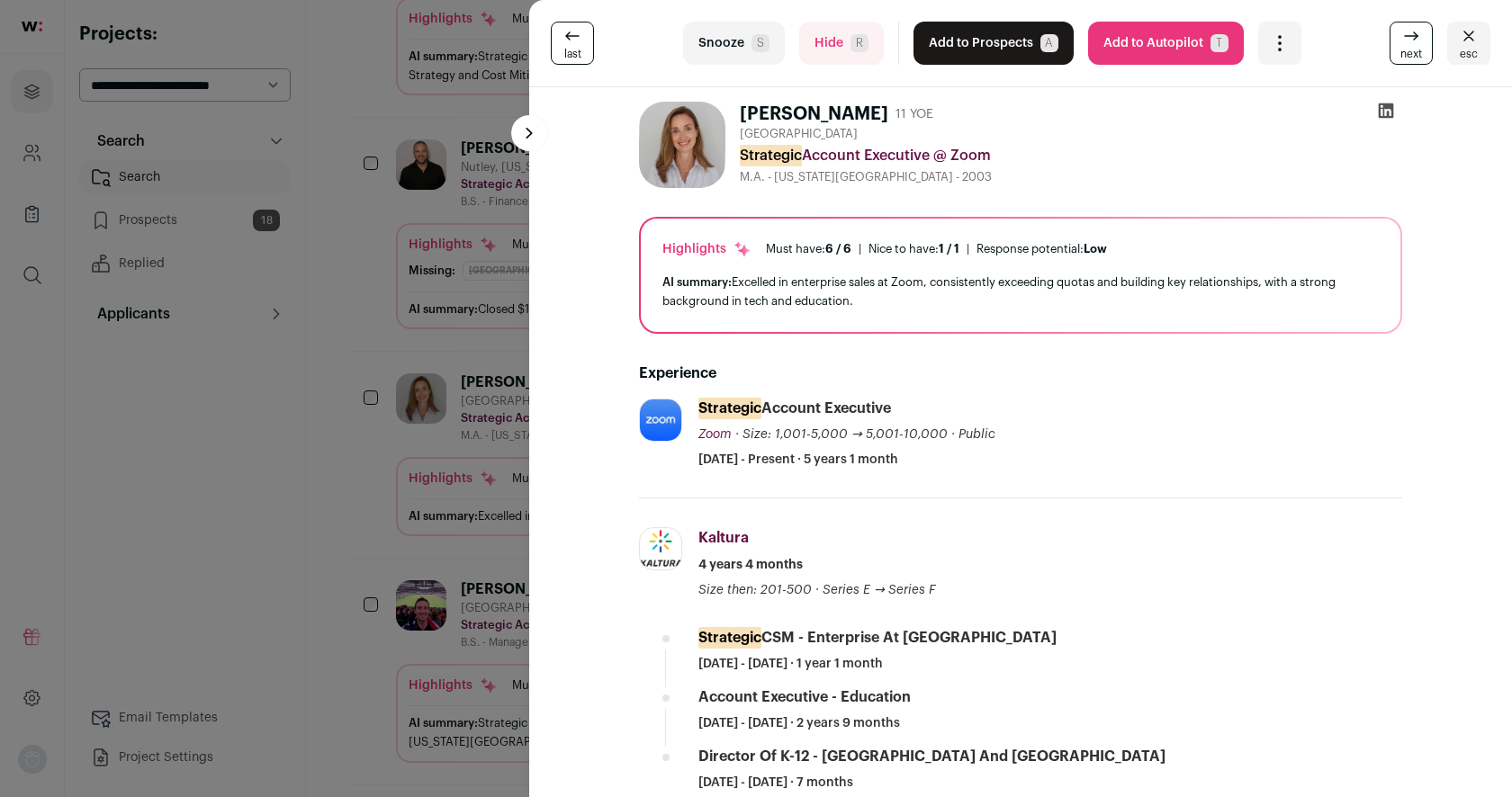
click at [1382, 107] on icon at bounding box center [1386, 111] width 16 height 16
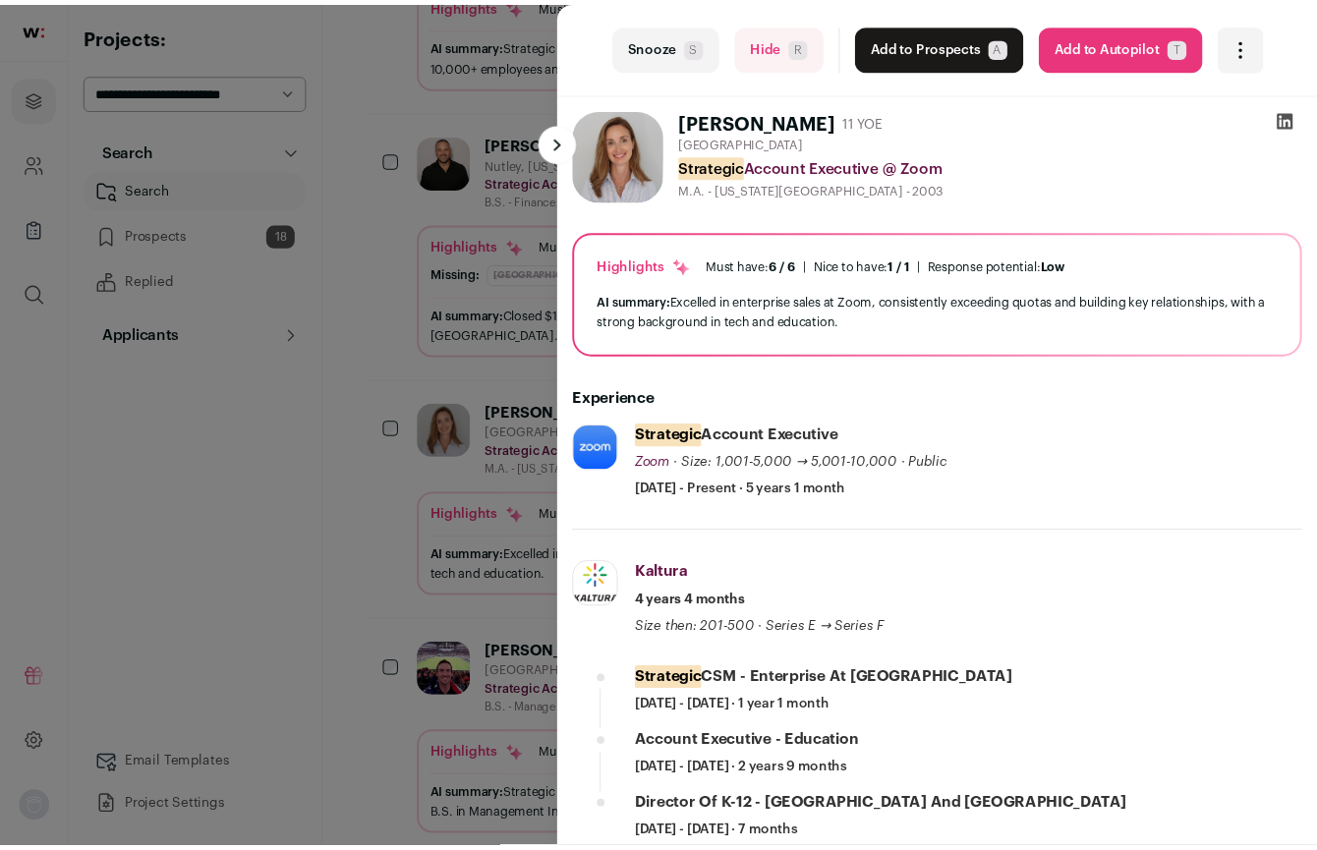
scroll to position [1169, 0]
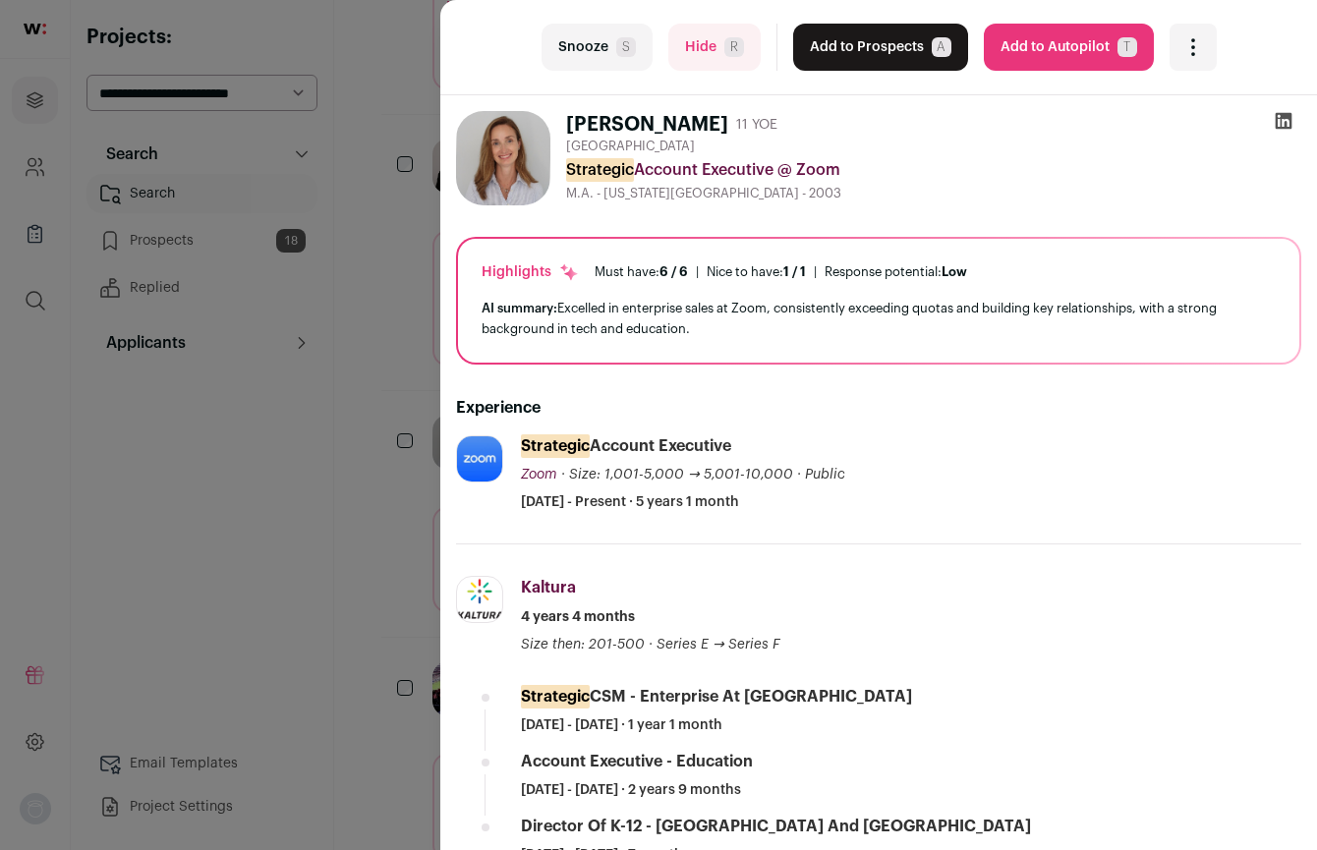
click at [391, 313] on div "last Snooze S Hide R Add to Prospects A Are you sure? [PERSON_NAME] is already …" at bounding box center [658, 425] width 1317 height 850
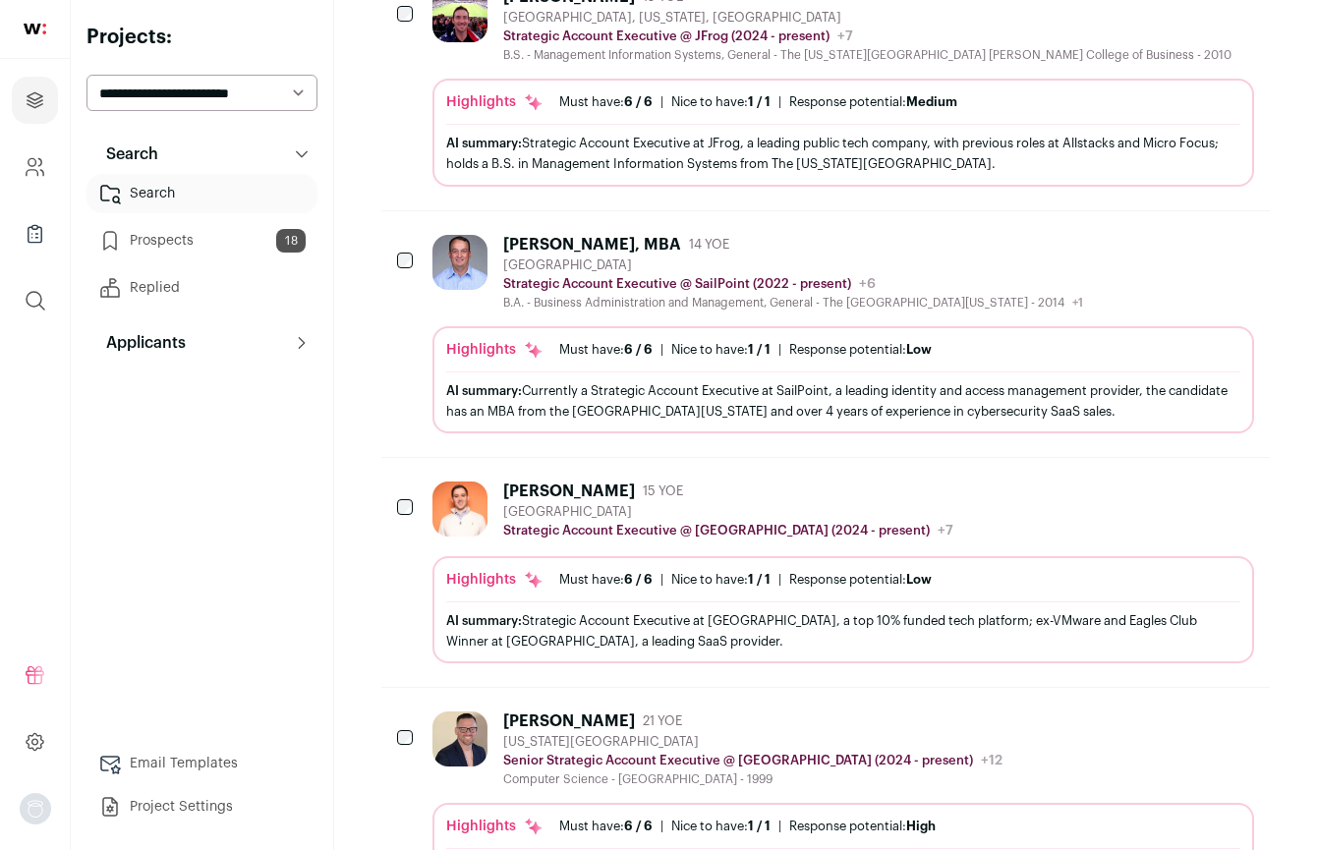
scroll to position [1844, 0]
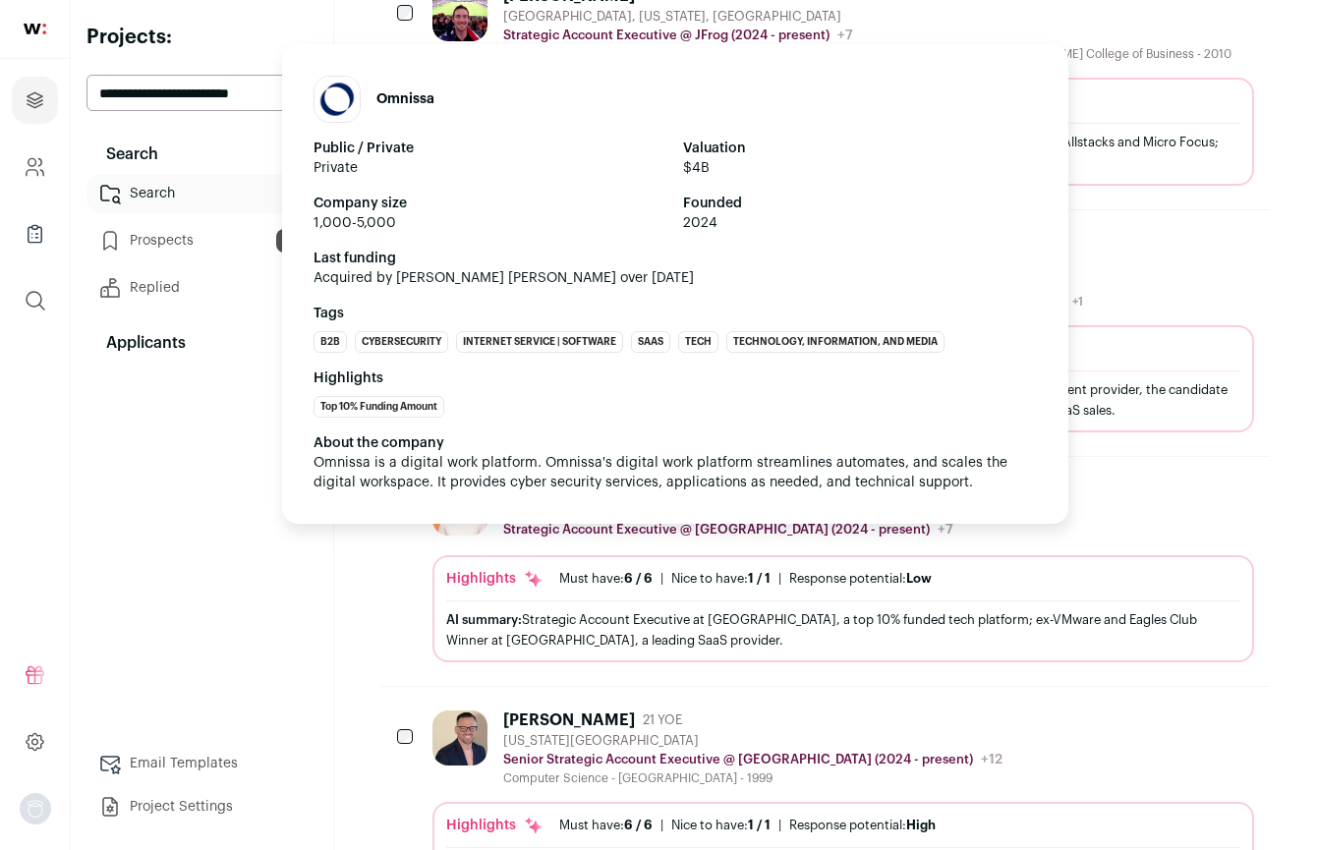
click at [684, 522] on p "Strategic Account Executive @ [GEOGRAPHIC_DATA] (2024 - present)" at bounding box center [716, 530] width 427 height 16
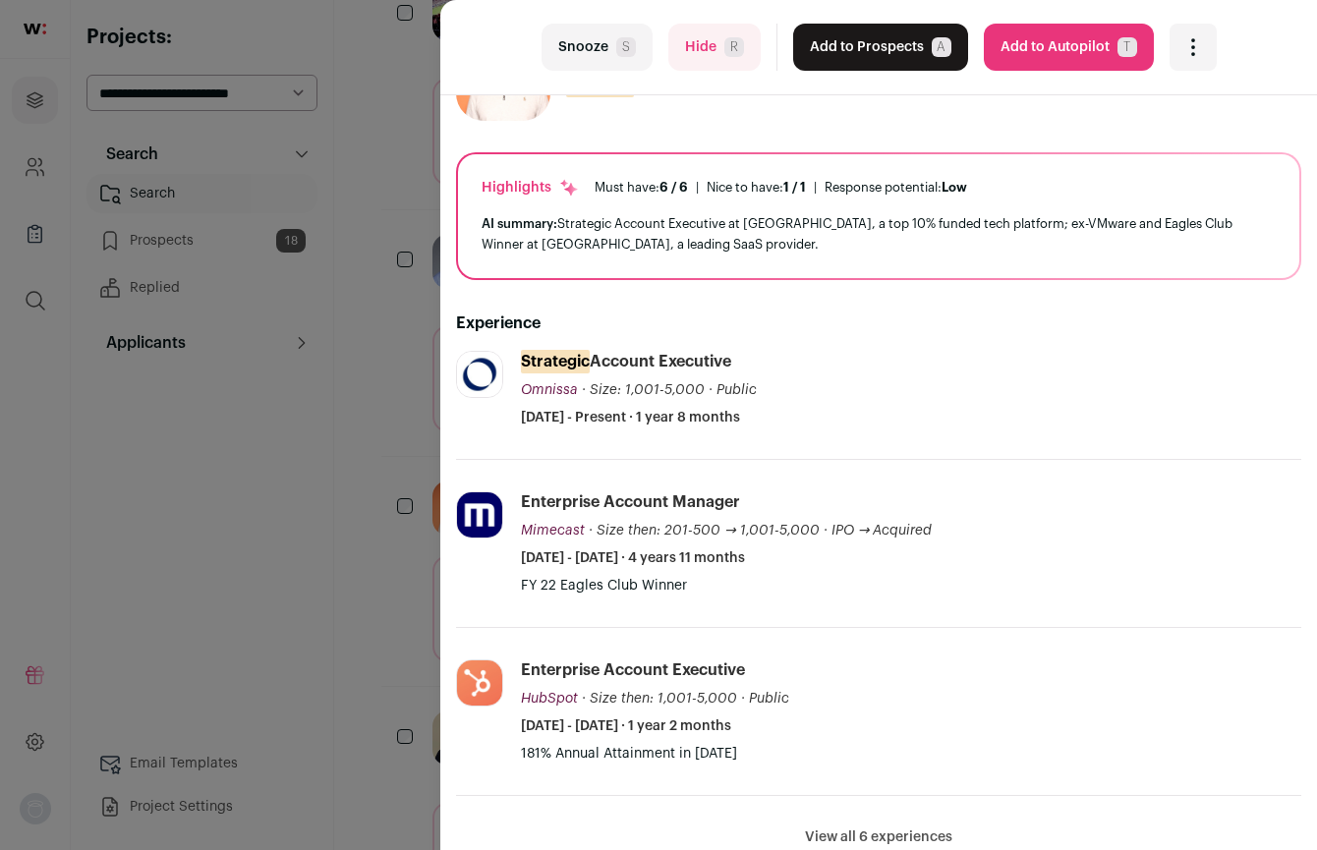
scroll to position [132, 0]
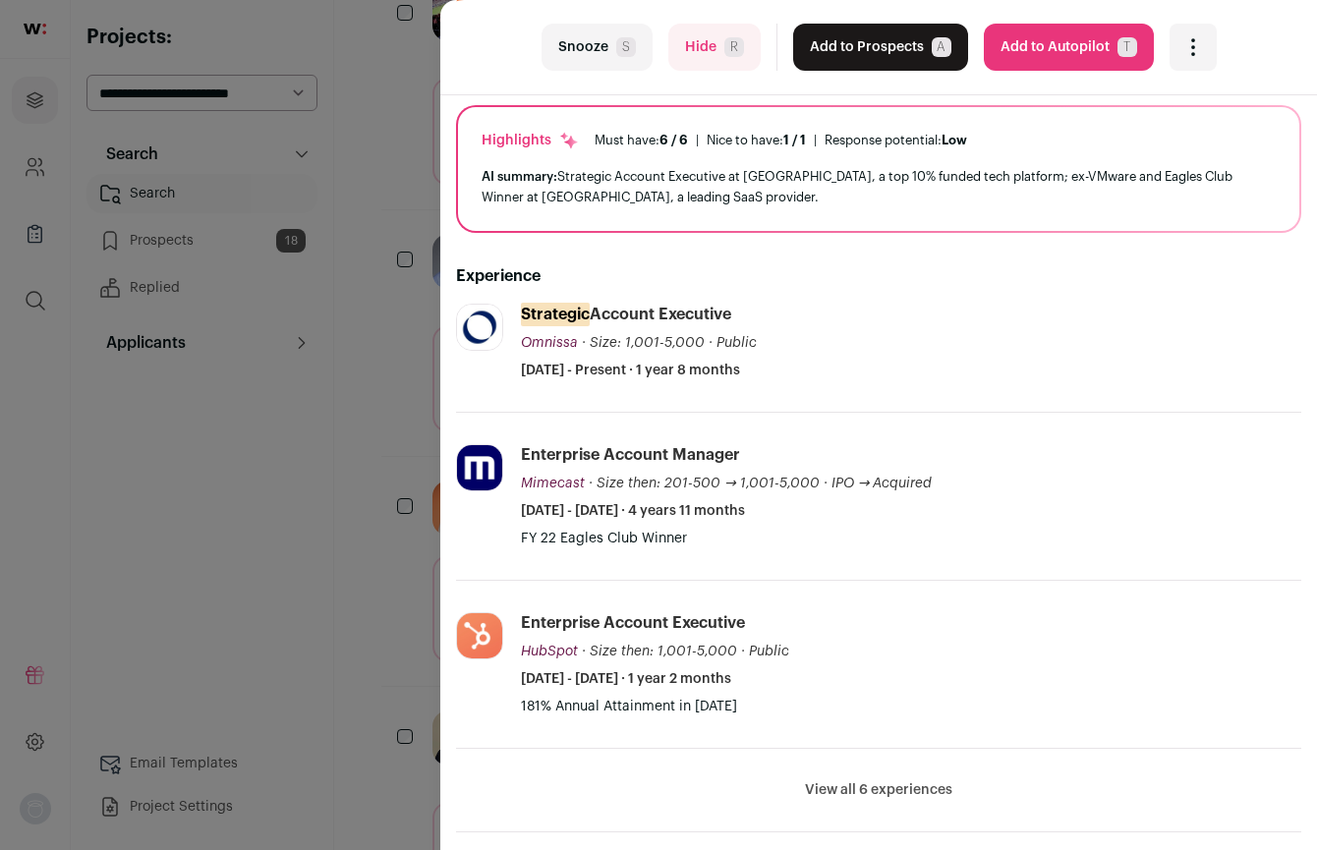
click at [330, 459] on div "last Snooze S Hide R Add to Prospects A Are you sure? [PERSON_NAME] is already …" at bounding box center [658, 425] width 1317 height 850
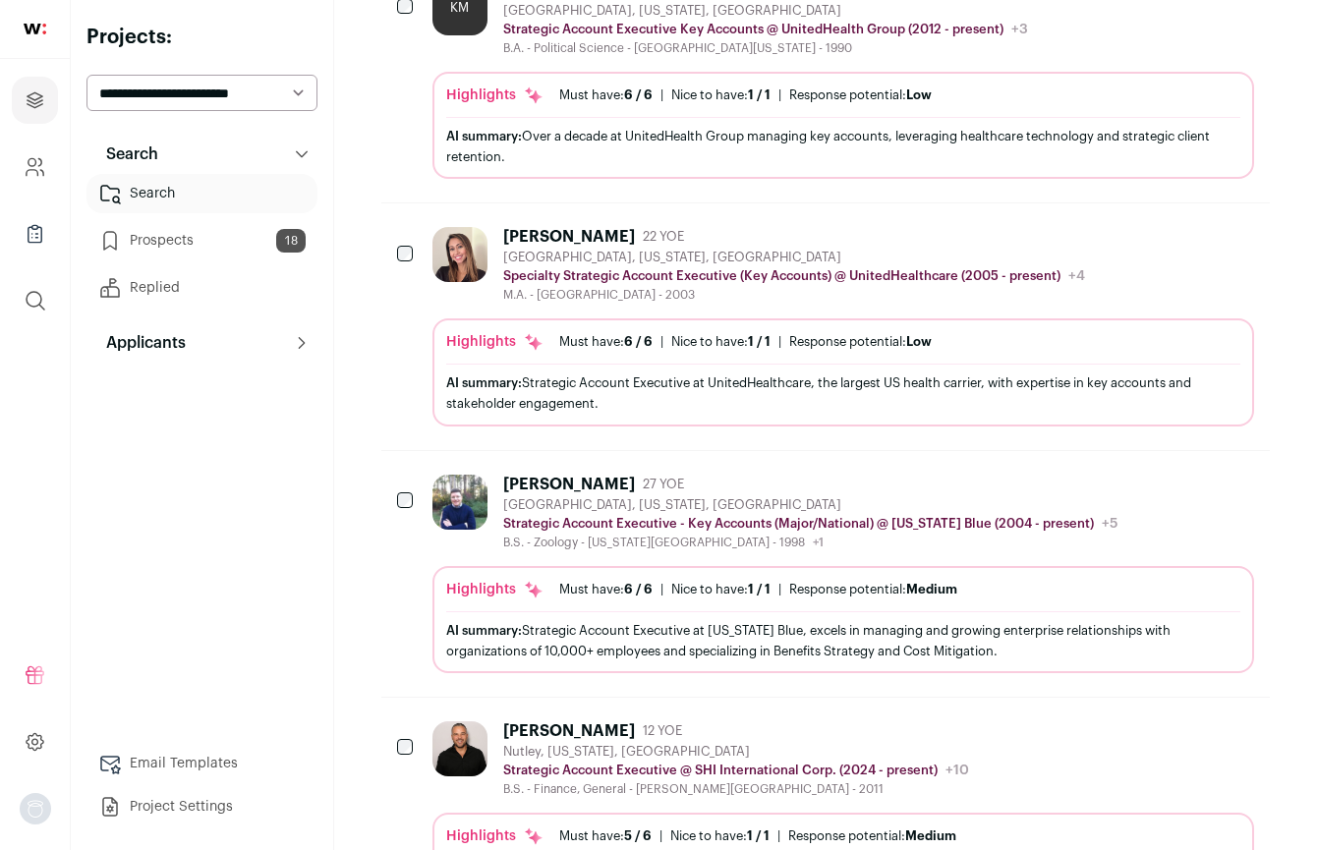
scroll to position [635, 0]
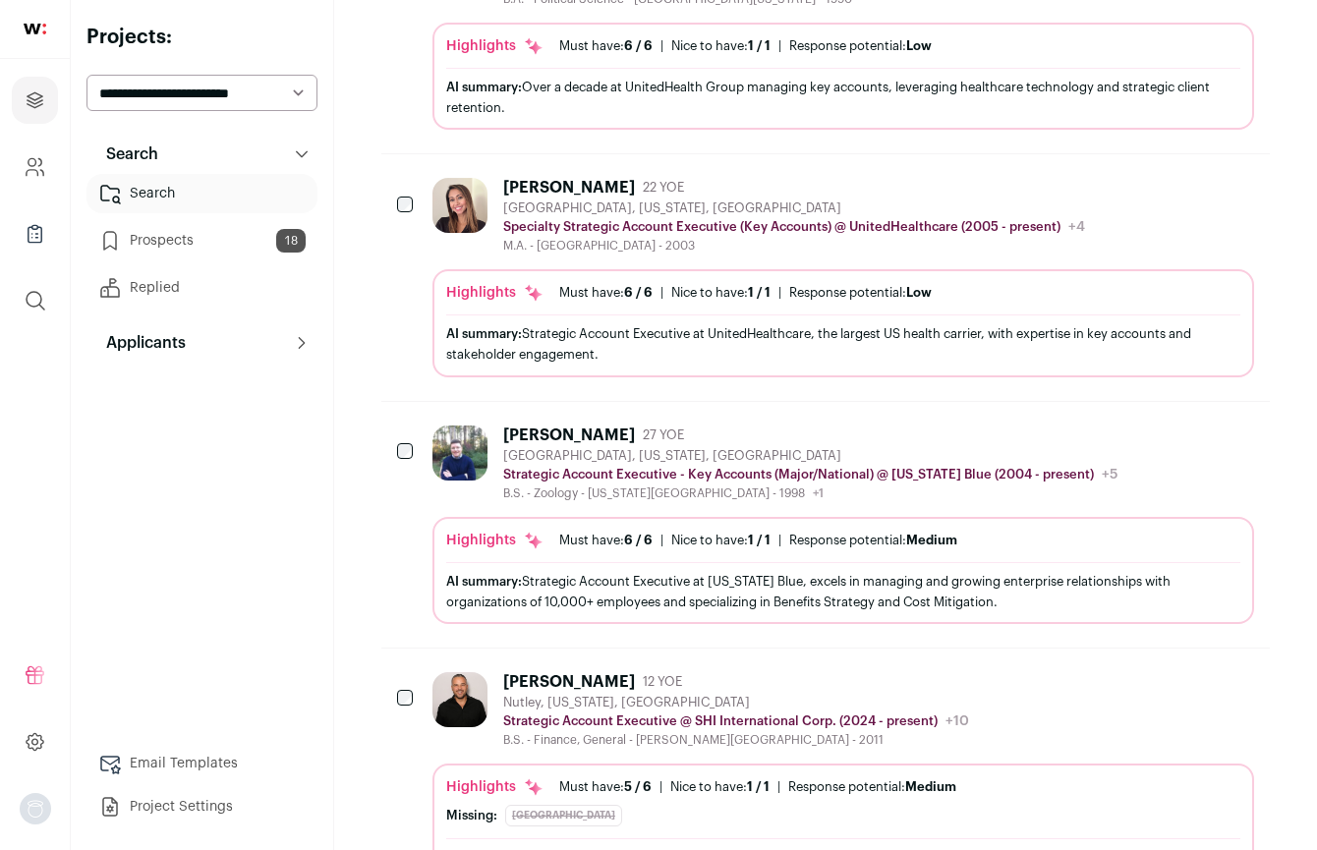
click at [532, 672] on div "[PERSON_NAME]" at bounding box center [569, 682] width 132 height 20
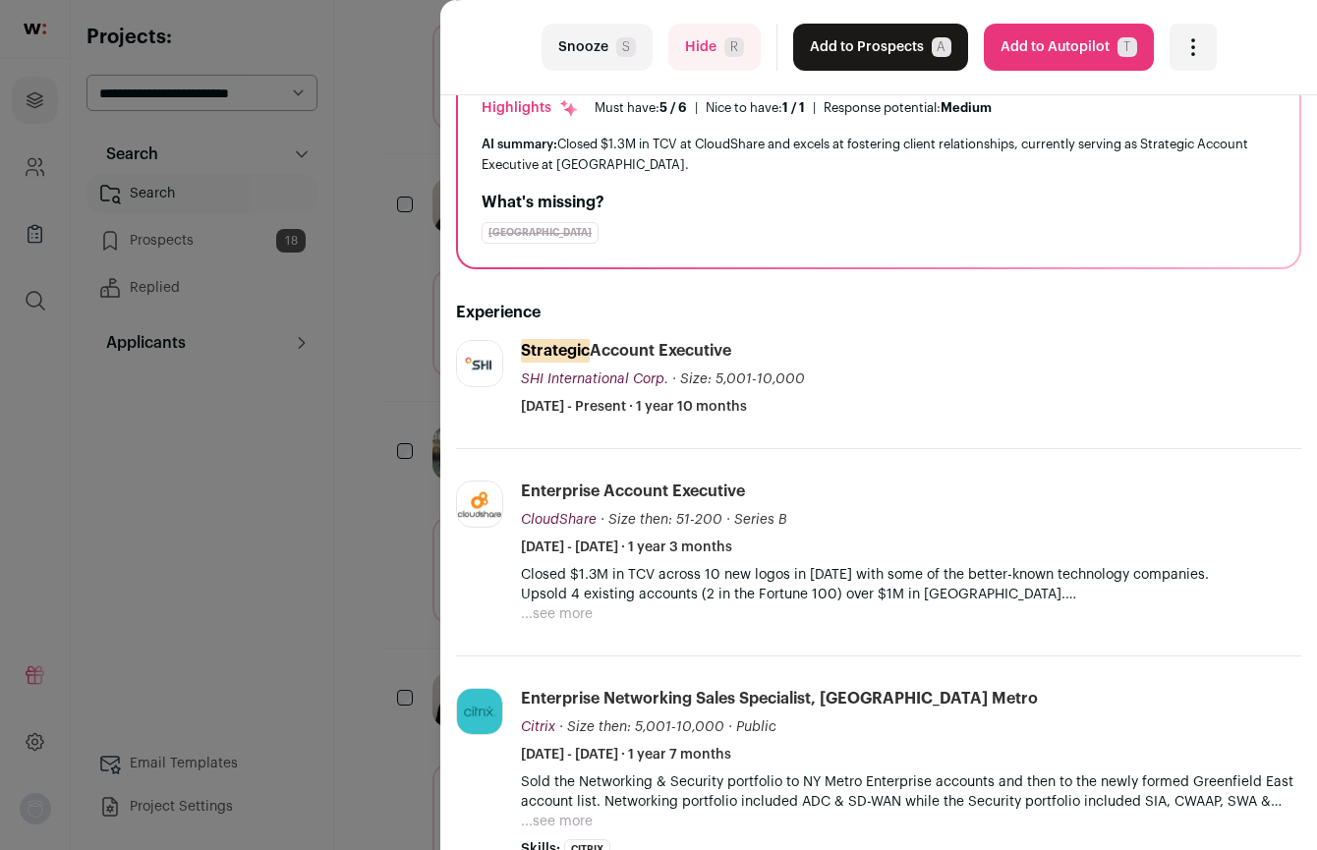
scroll to position [0, 0]
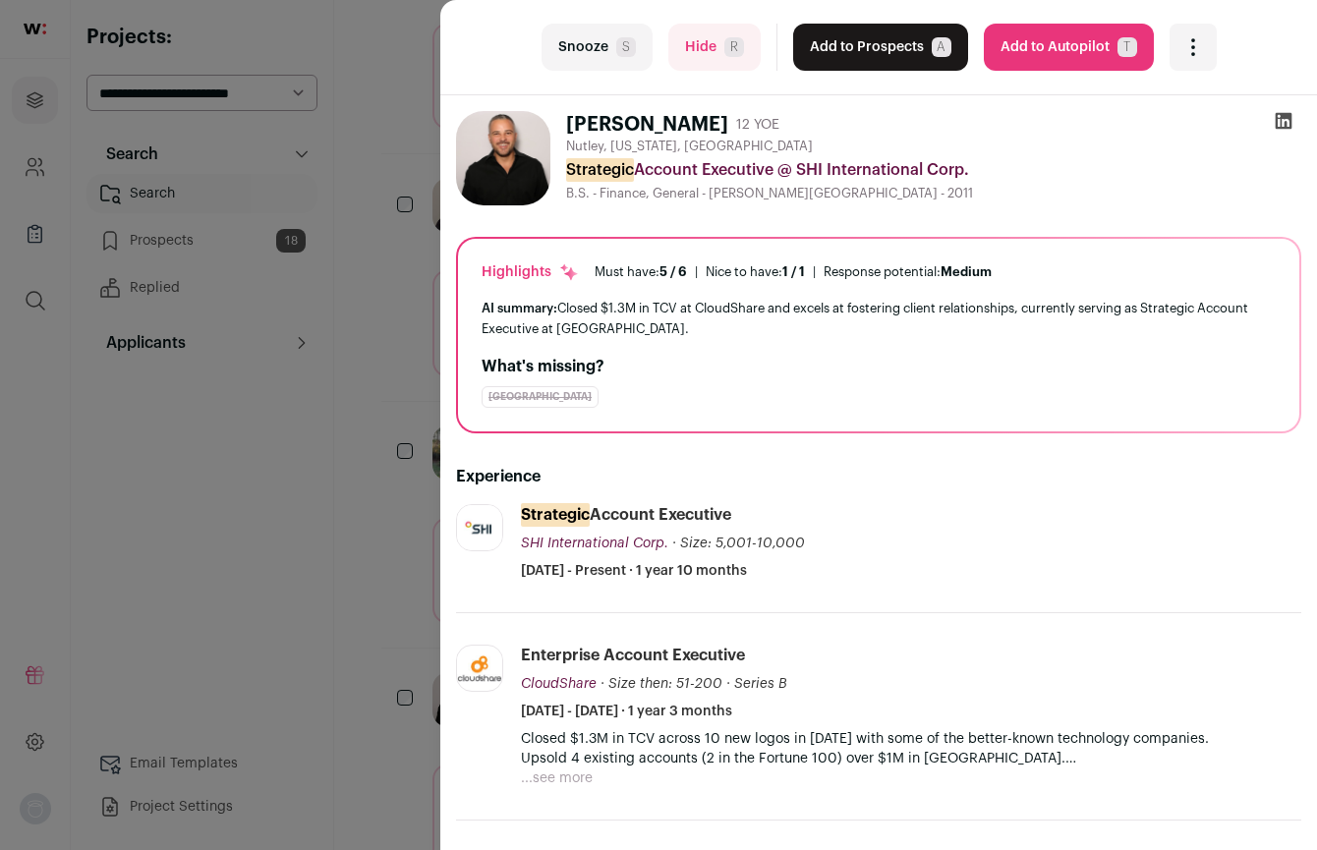
click at [1281, 113] on icon at bounding box center [1284, 121] width 17 height 17
